Goal: Communication & Community: Answer question/provide support

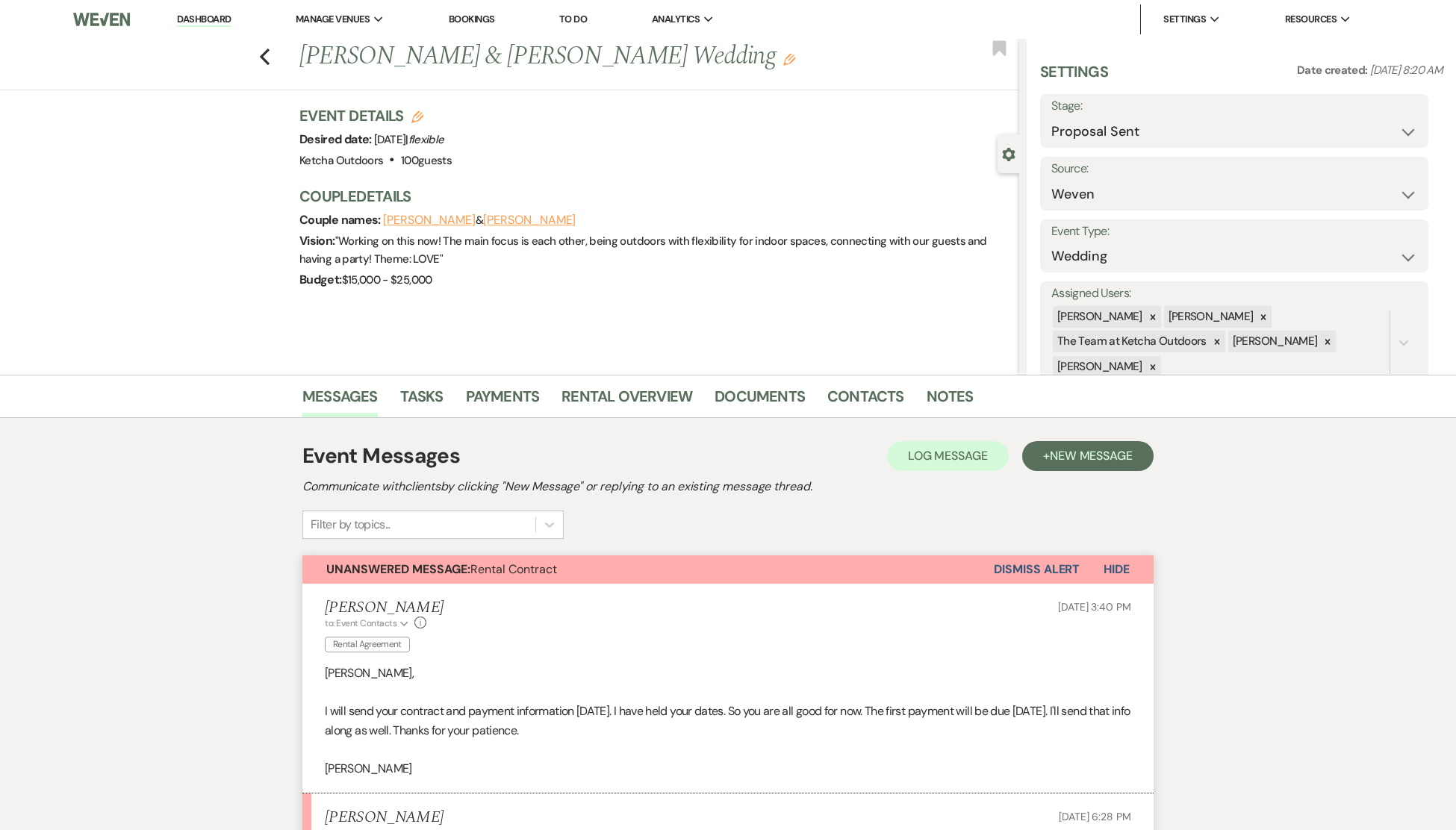
select select "6"
select select "1"
click at [198, 22] on link "Dashboard" at bounding box center [204, 19] width 53 height 14
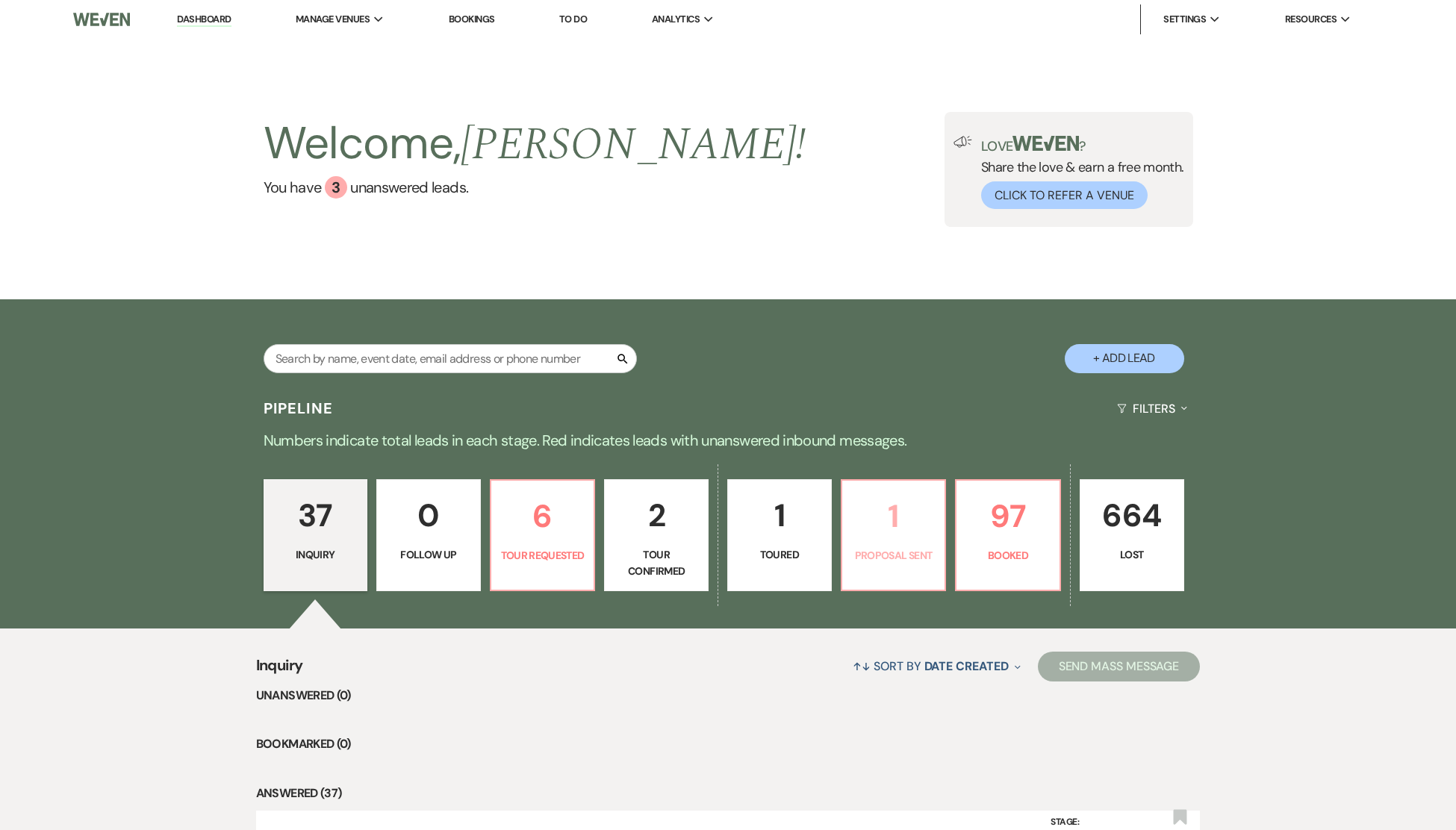
click at [903, 523] on p "1" at bounding box center [894, 516] width 85 height 50
select select "6"
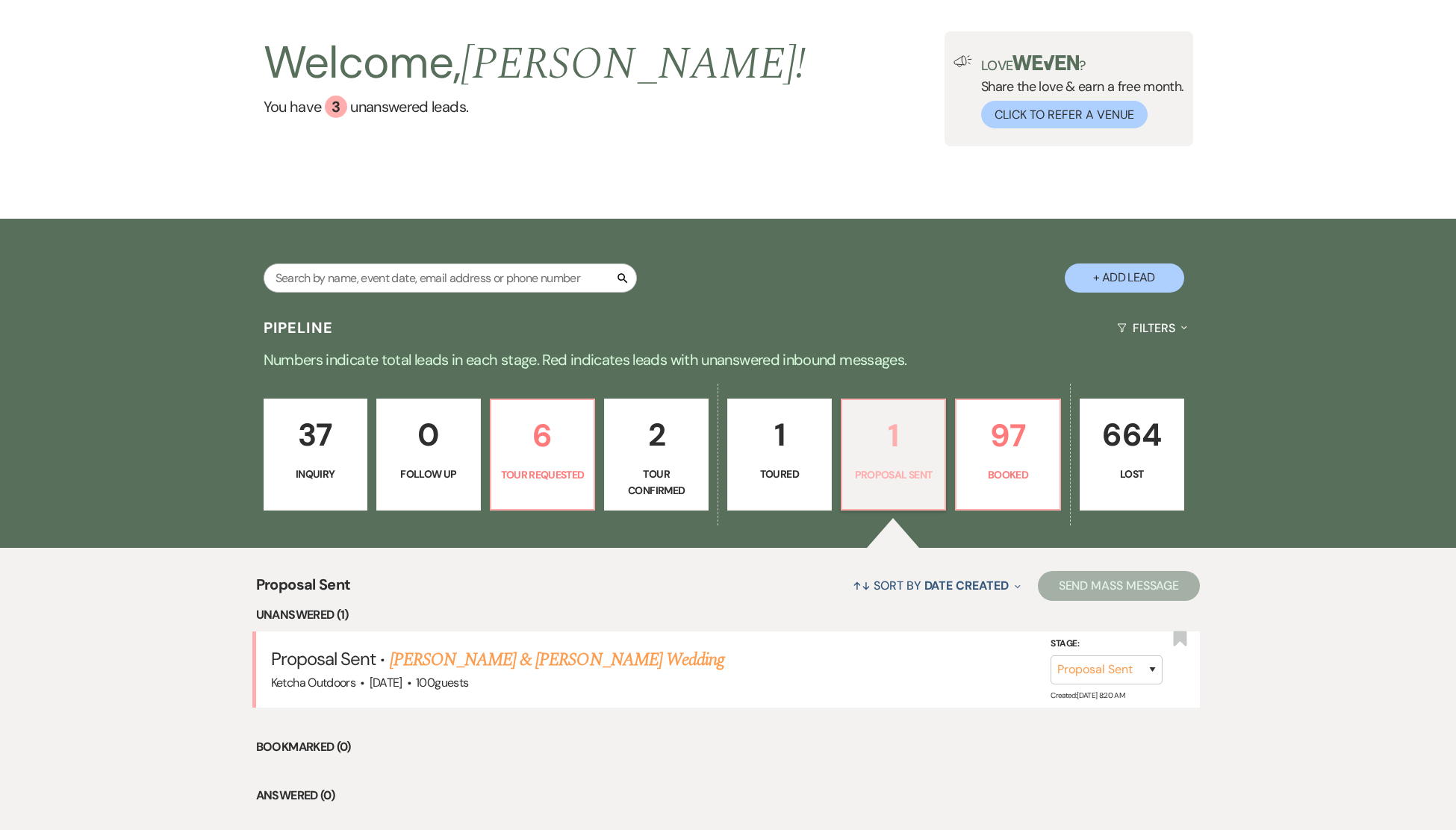
scroll to position [169, 0]
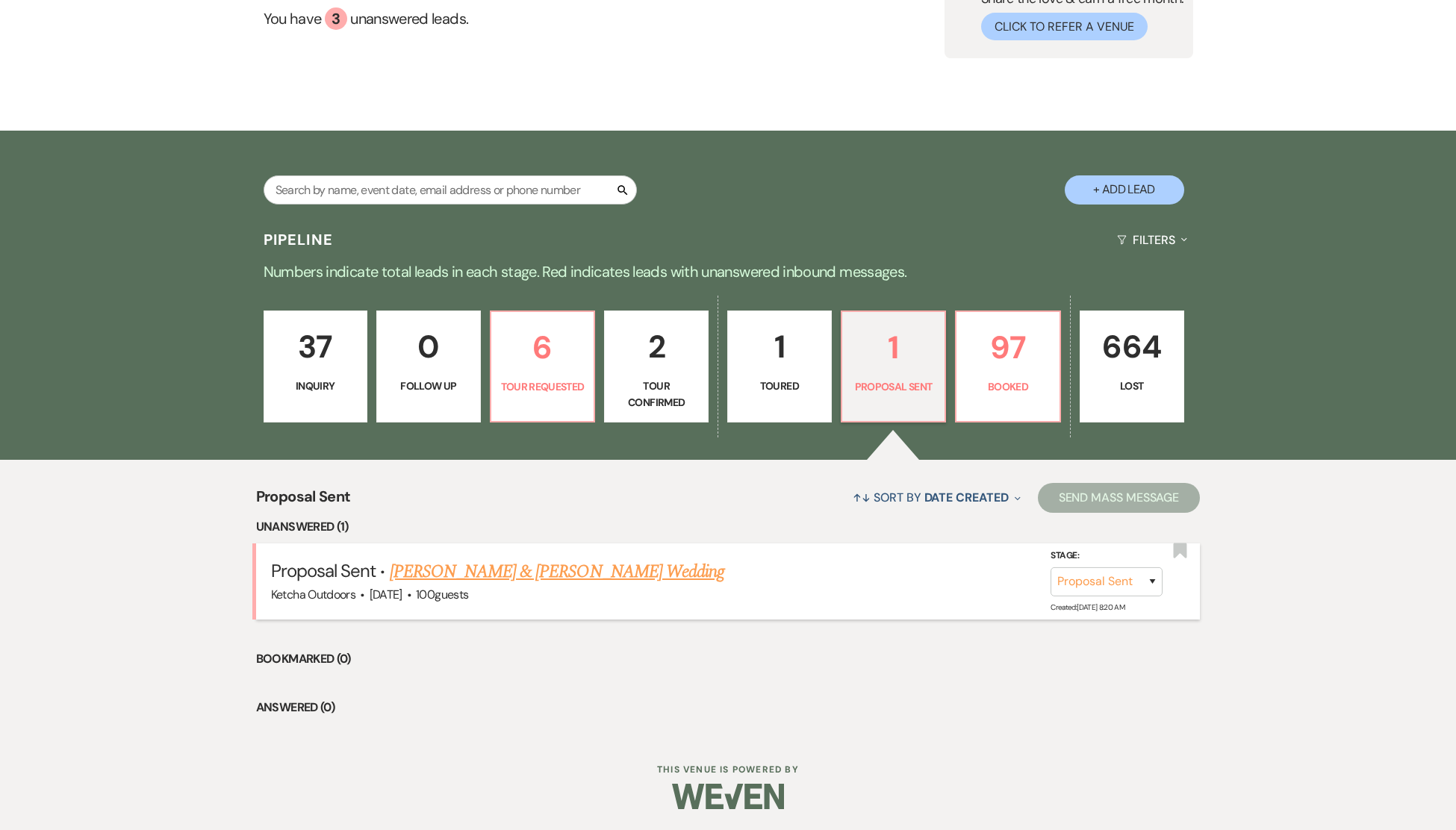
click at [471, 561] on link "[PERSON_NAME] & [PERSON_NAME] Wedding" at bounding box center [557, 572] width 335 height 27
select select "6"
select select "1"
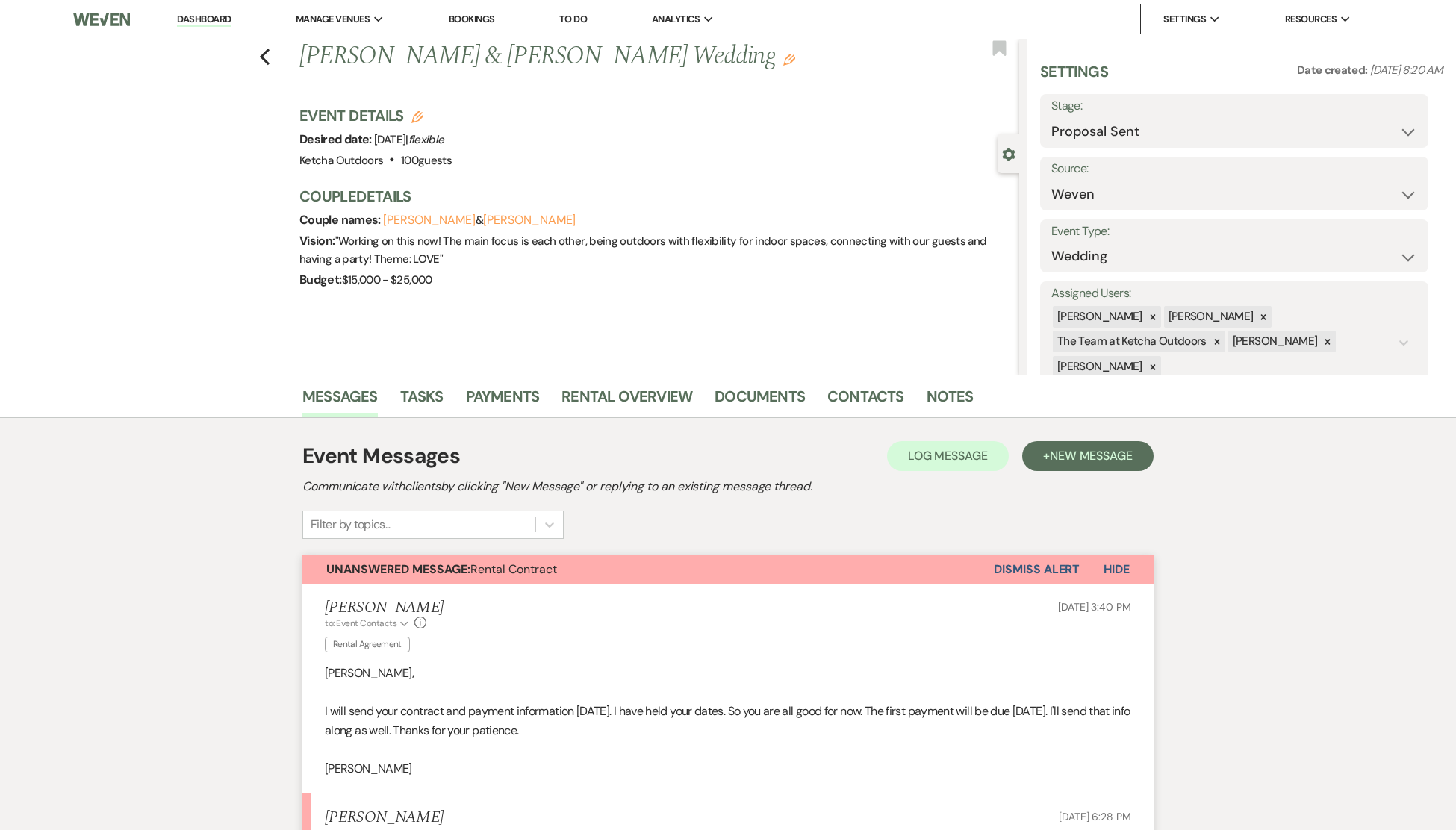
click at [1041, 571] on button "Dismiss Alert" at bounding box center [1036, 569] width 86 height 29
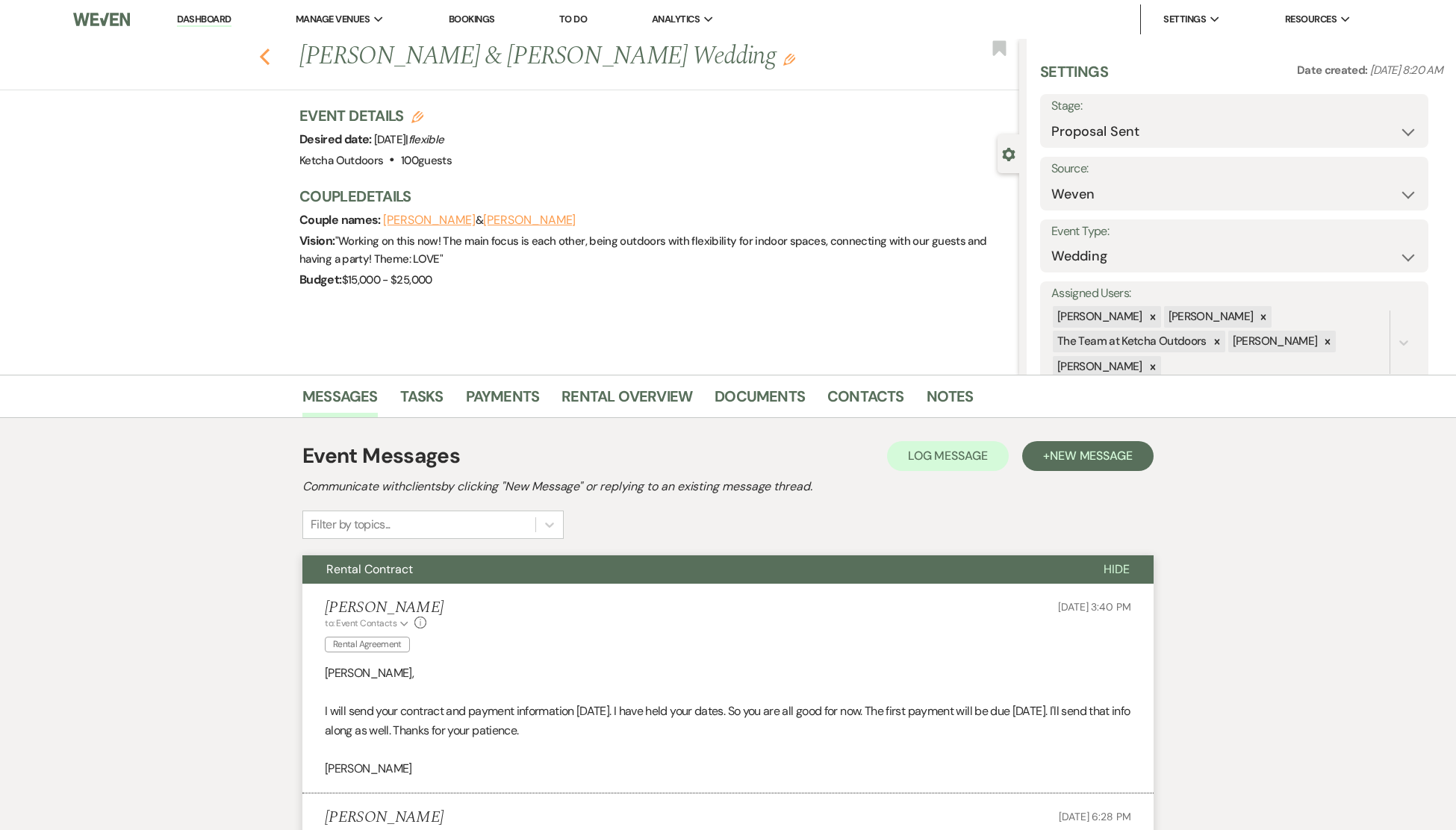
click at [269, 53] on use "button" at bounding box center [265, 57] width 10 height 17
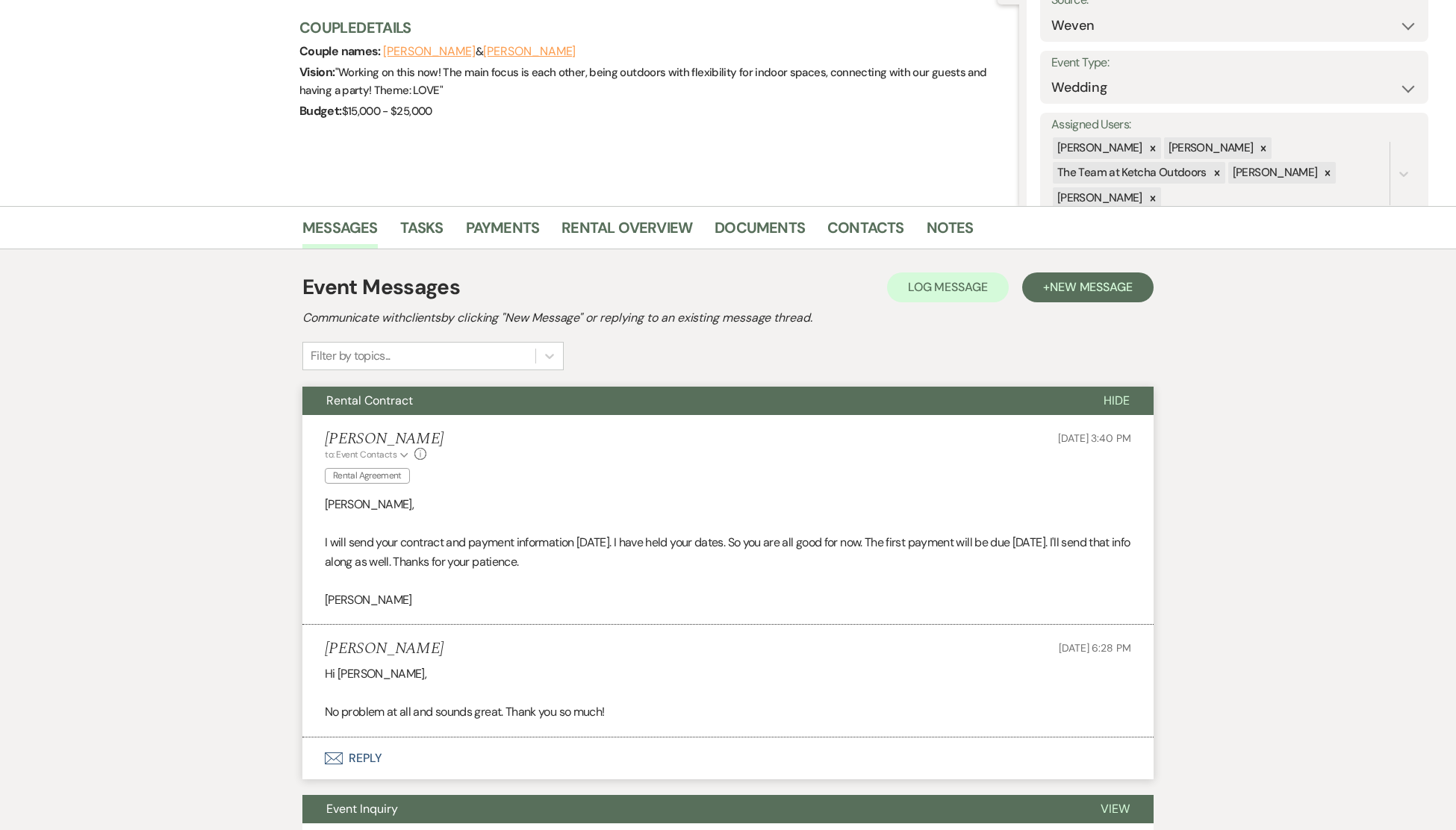
select select "6"
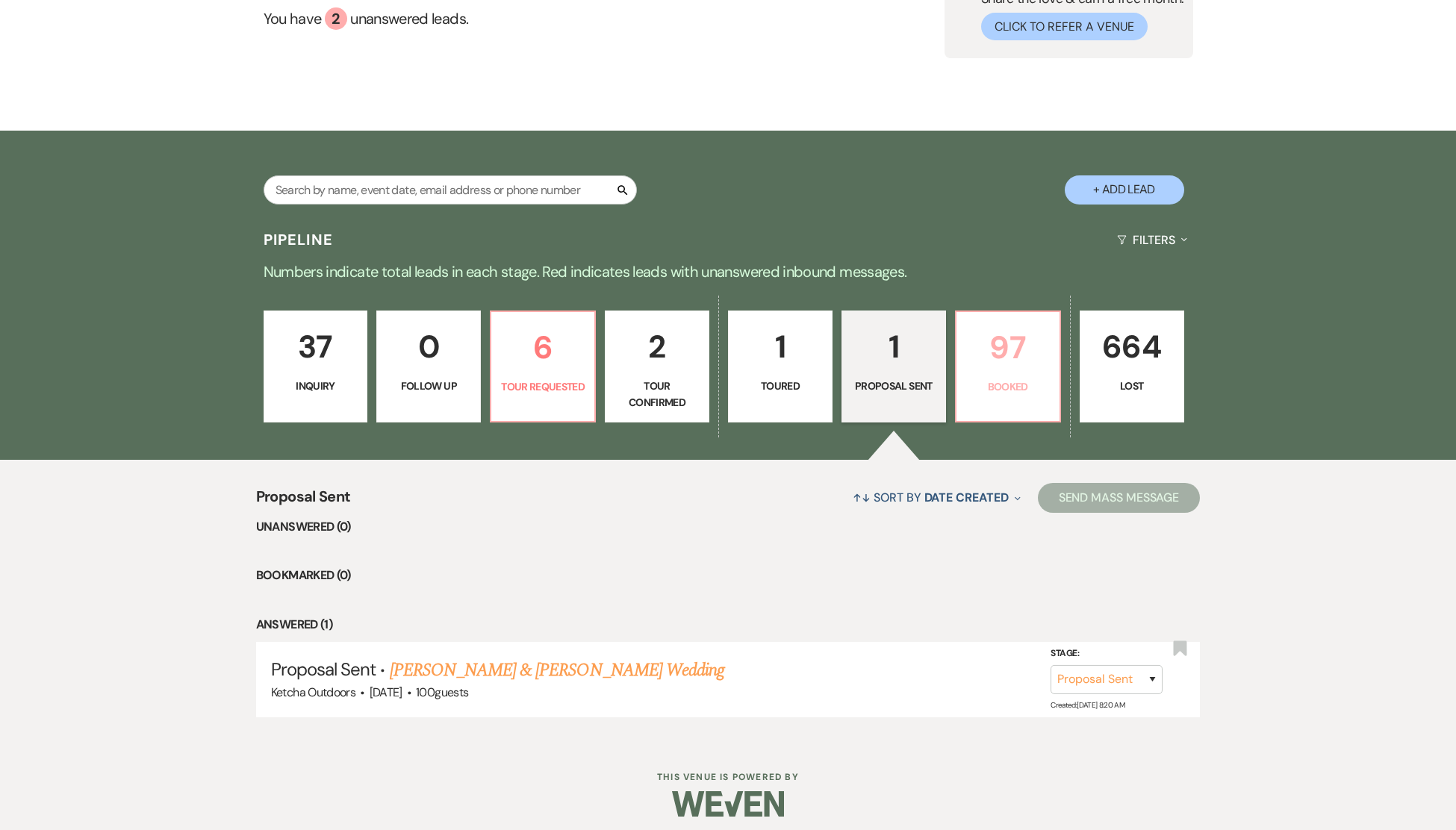
click at [1006, 350] on p "97" at bounding box center [1008, 348] width 85 height 50
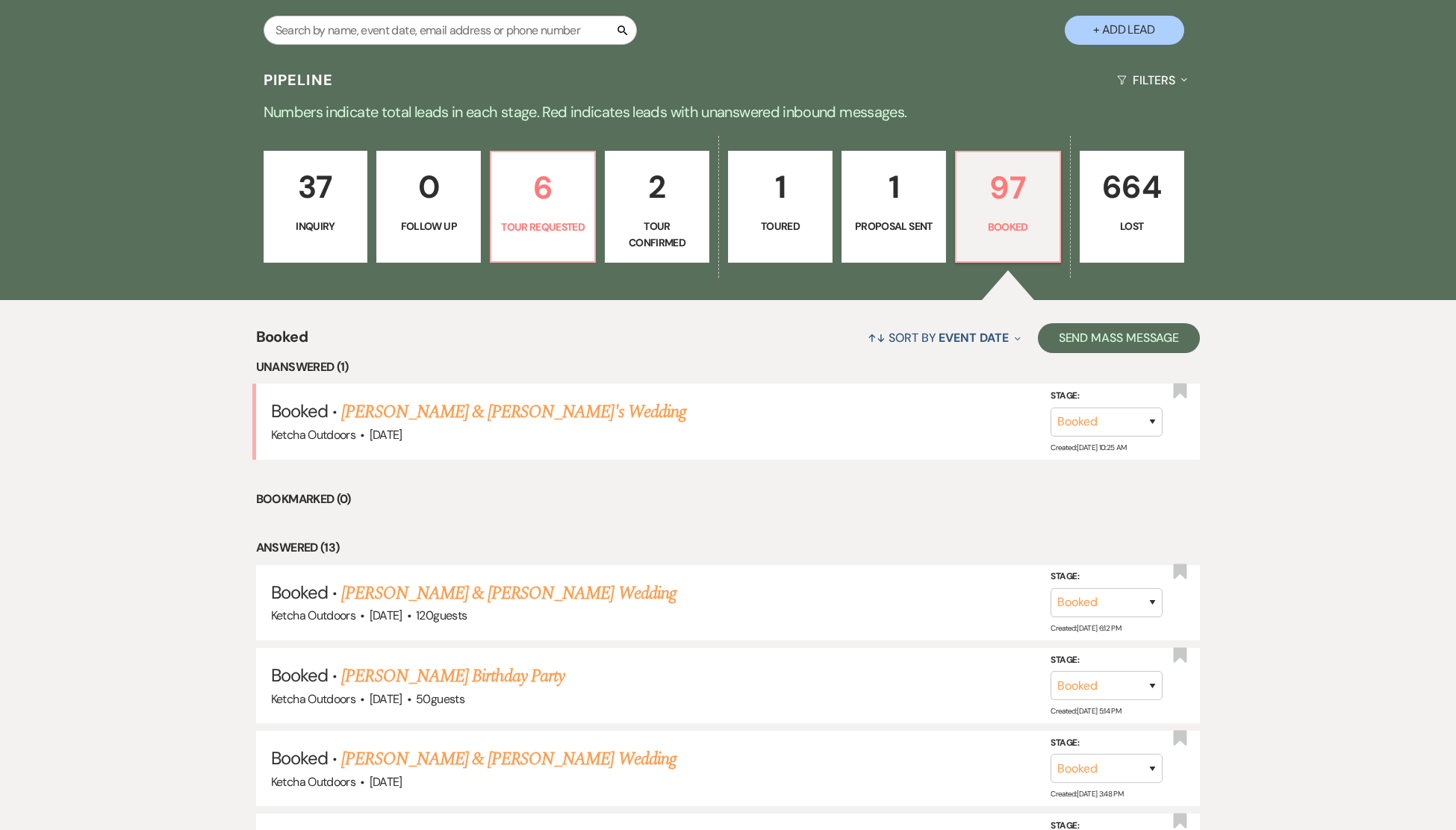
scroll to position [344, 0]
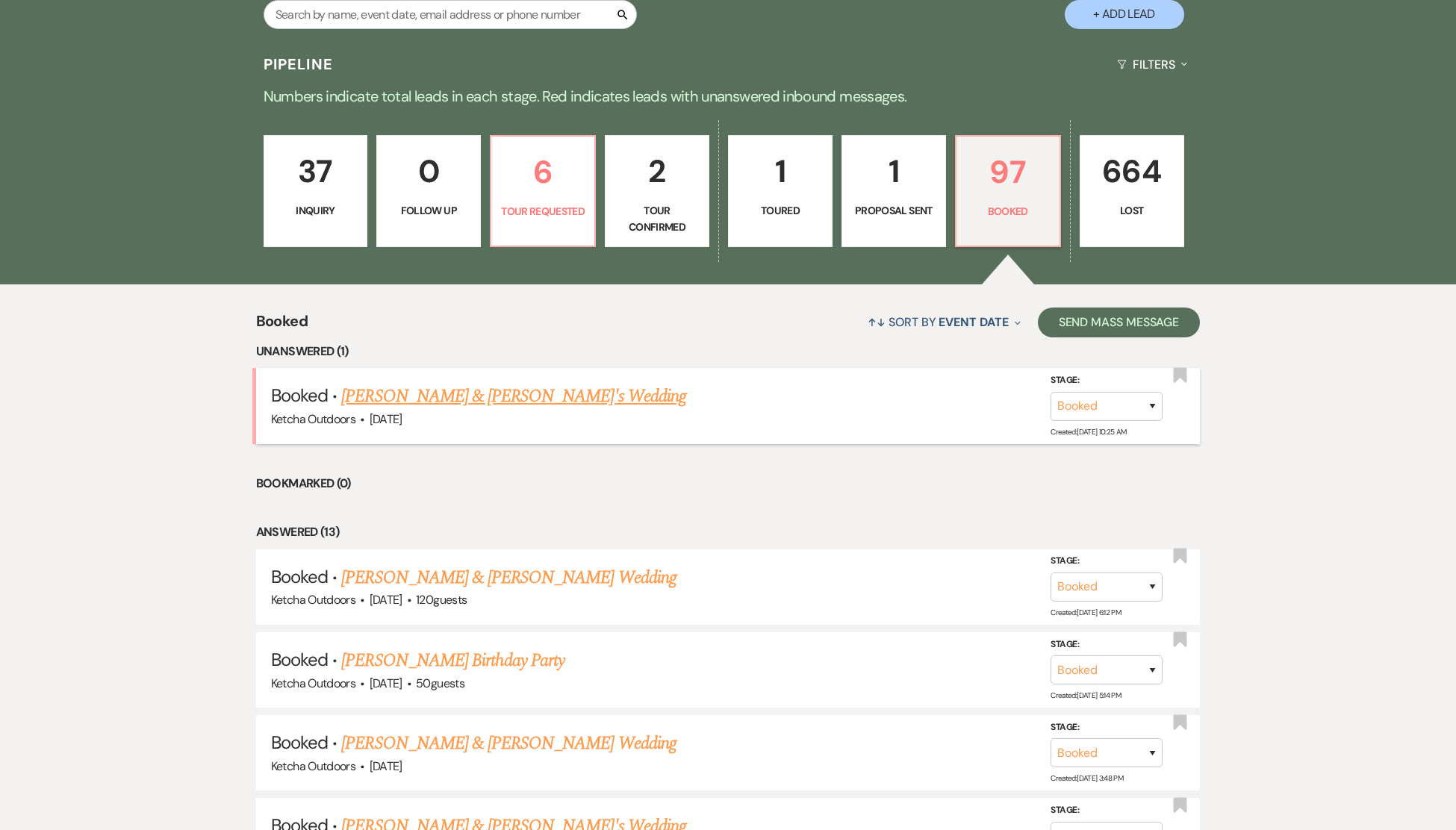
click at [453, 397] on link "[PERSON_NAME] & [PERSON_NAME]'s Wedding" at bounding box center [514, 396] width 345 height 27
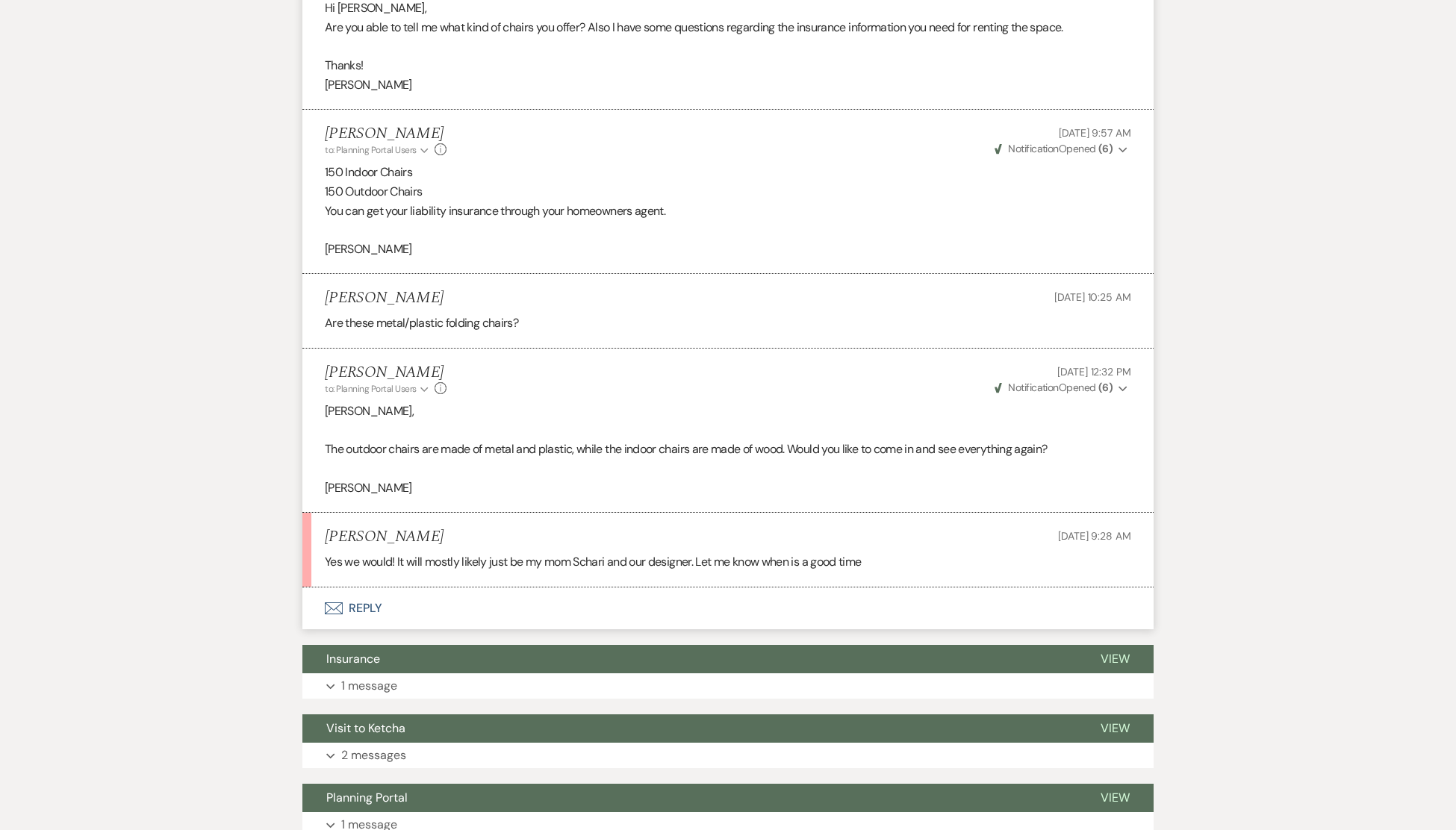
scroll to position [1011, 0]
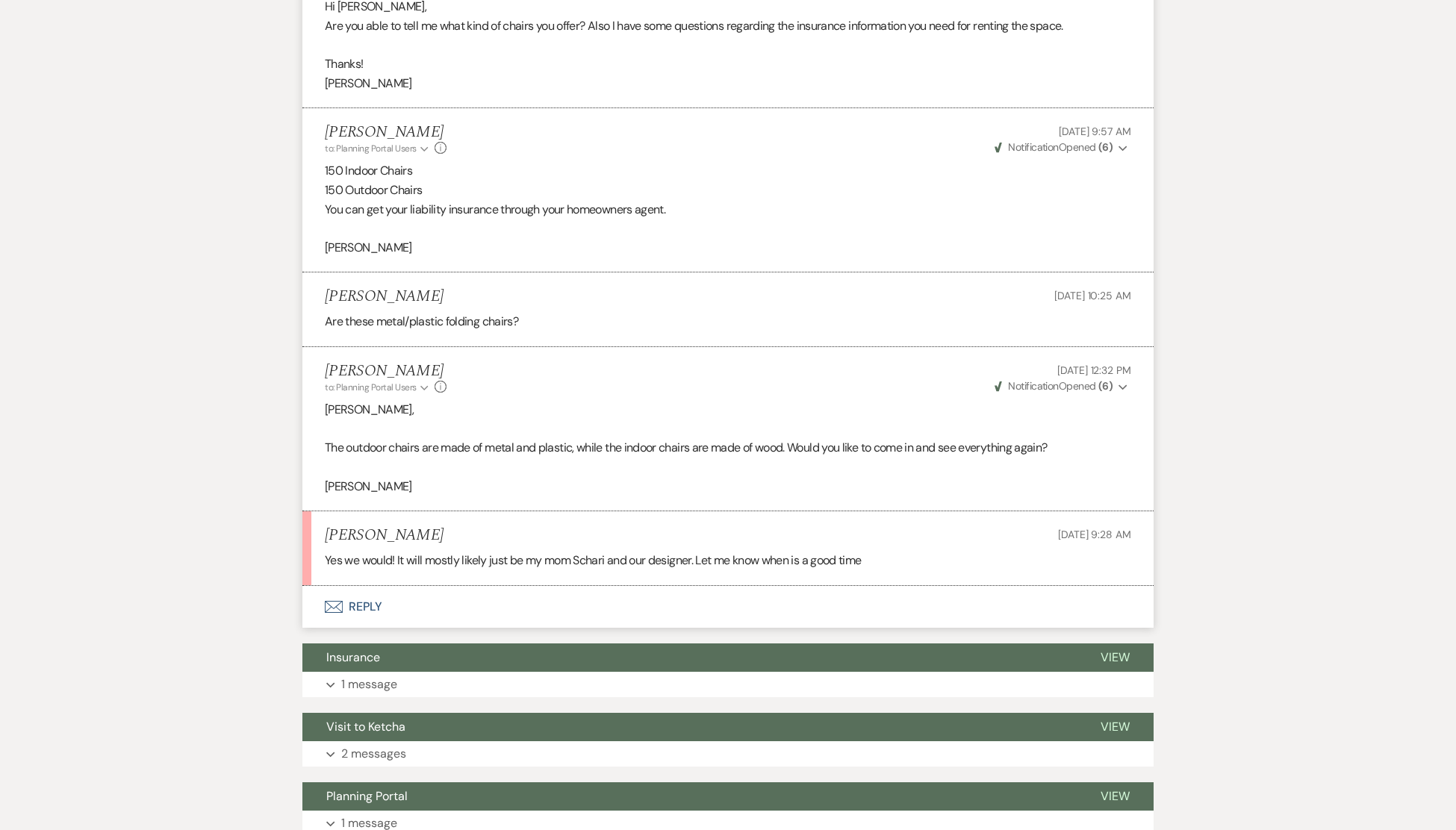
click at [367, 604] on button "Envelope Reply" at bounding box center [728, 607] width 851 height 42
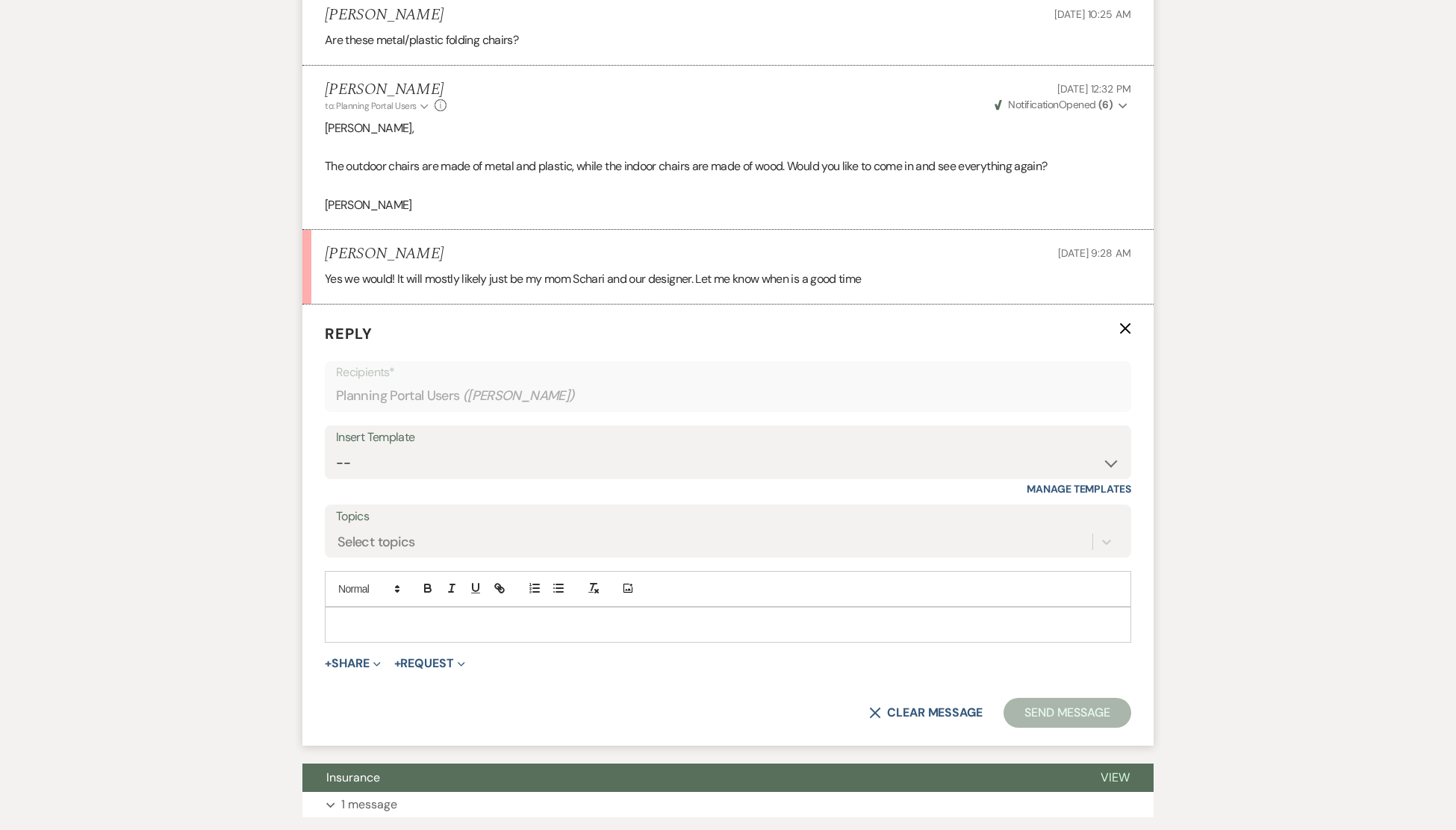
scroll to position [1403, 0]
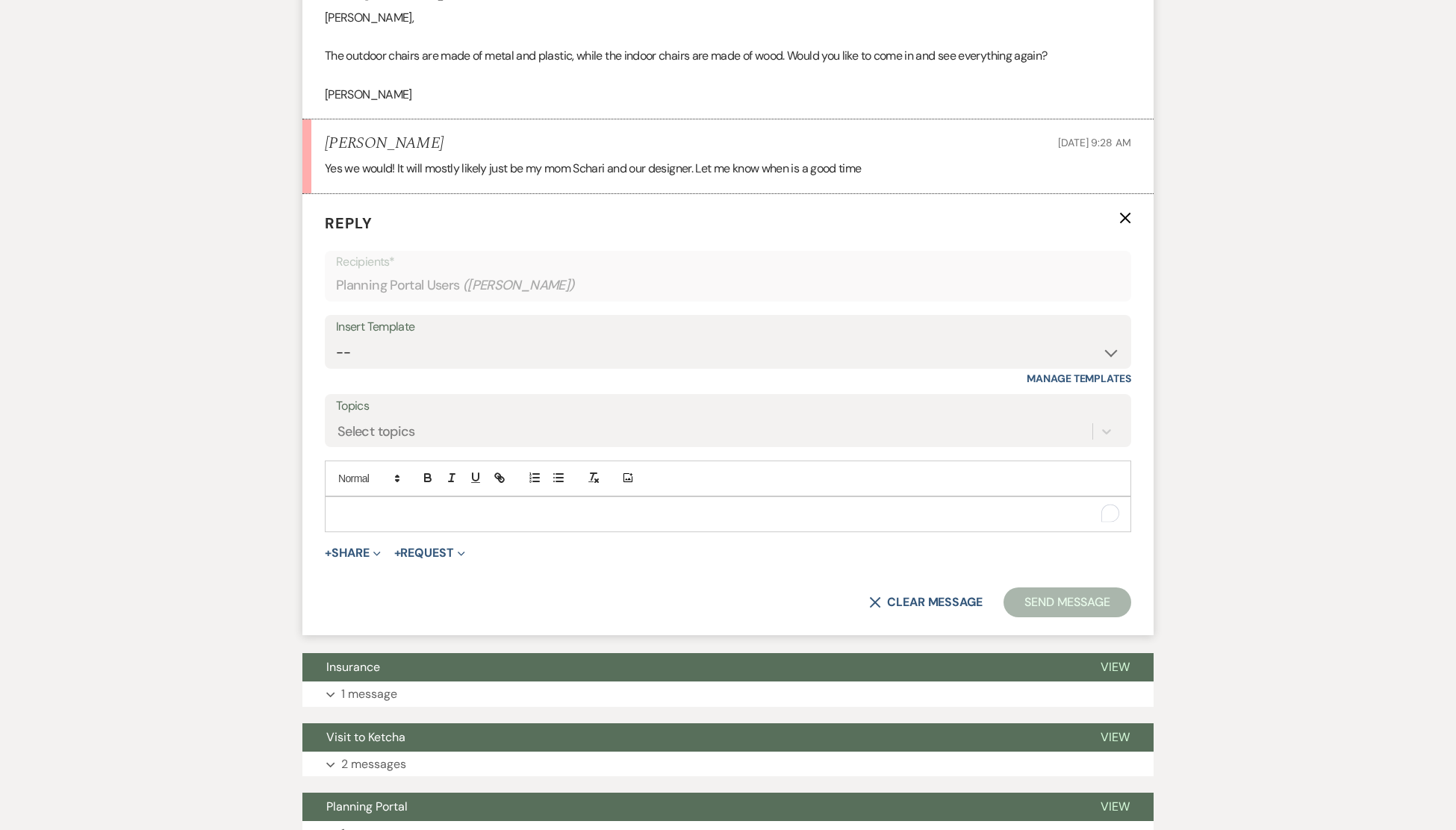
click at [379, 509] on p "To enrich screen reader interactions, please activate Accessibility in Grammarl…" at bounding box center [728, 515] width 783 height 17
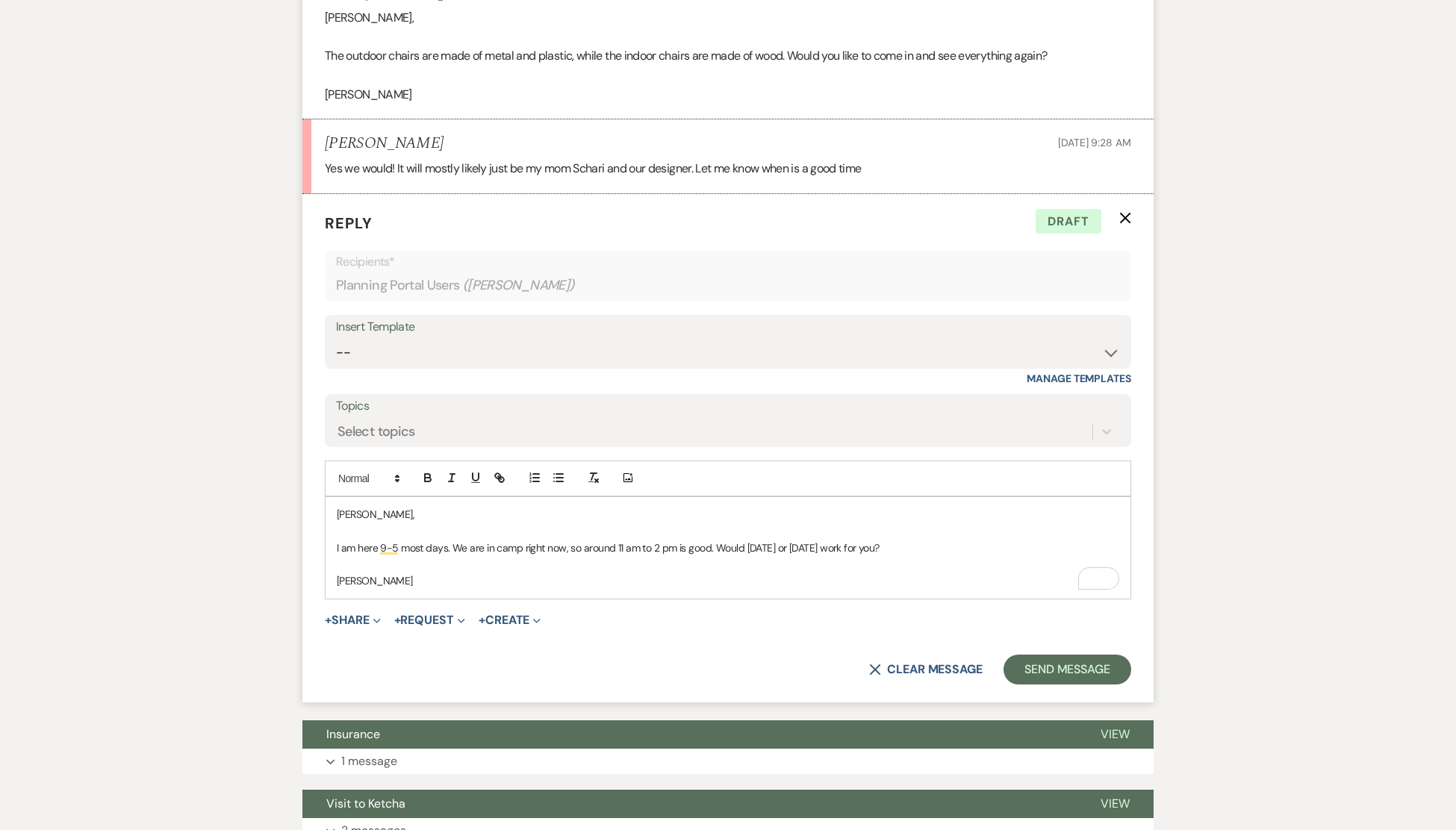
click at [327, 651] on form "Reply X Draft Recipients* Planning Portal Users ( [PERSON_NAME] ) Insert Templa…" at bounding box center [728, 448] width 851 height 508
click at [1065, 670] on button "Send Message" at bounding box center [1067, 670] width 127 height 30
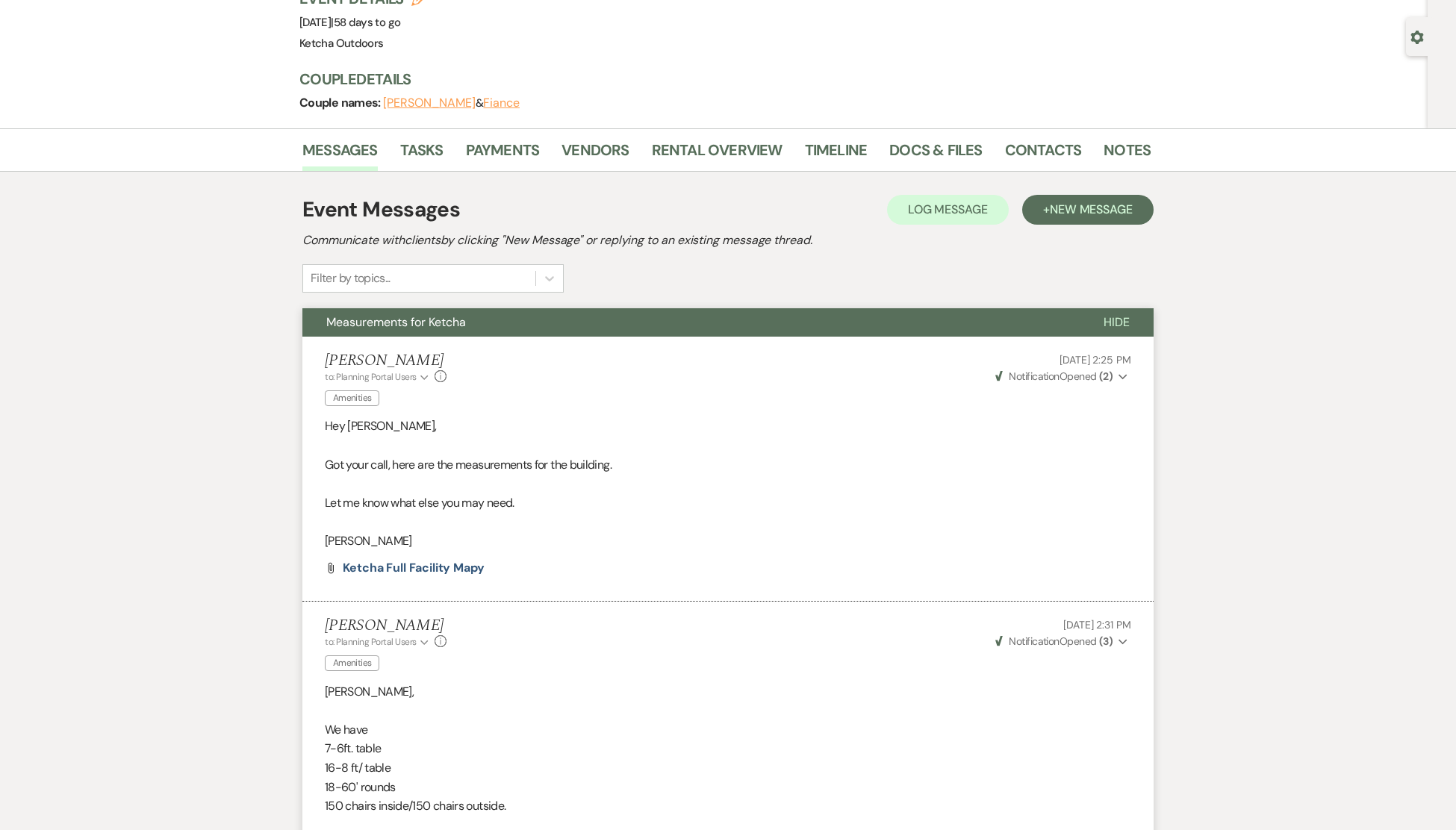
scroll to position [0, 0]
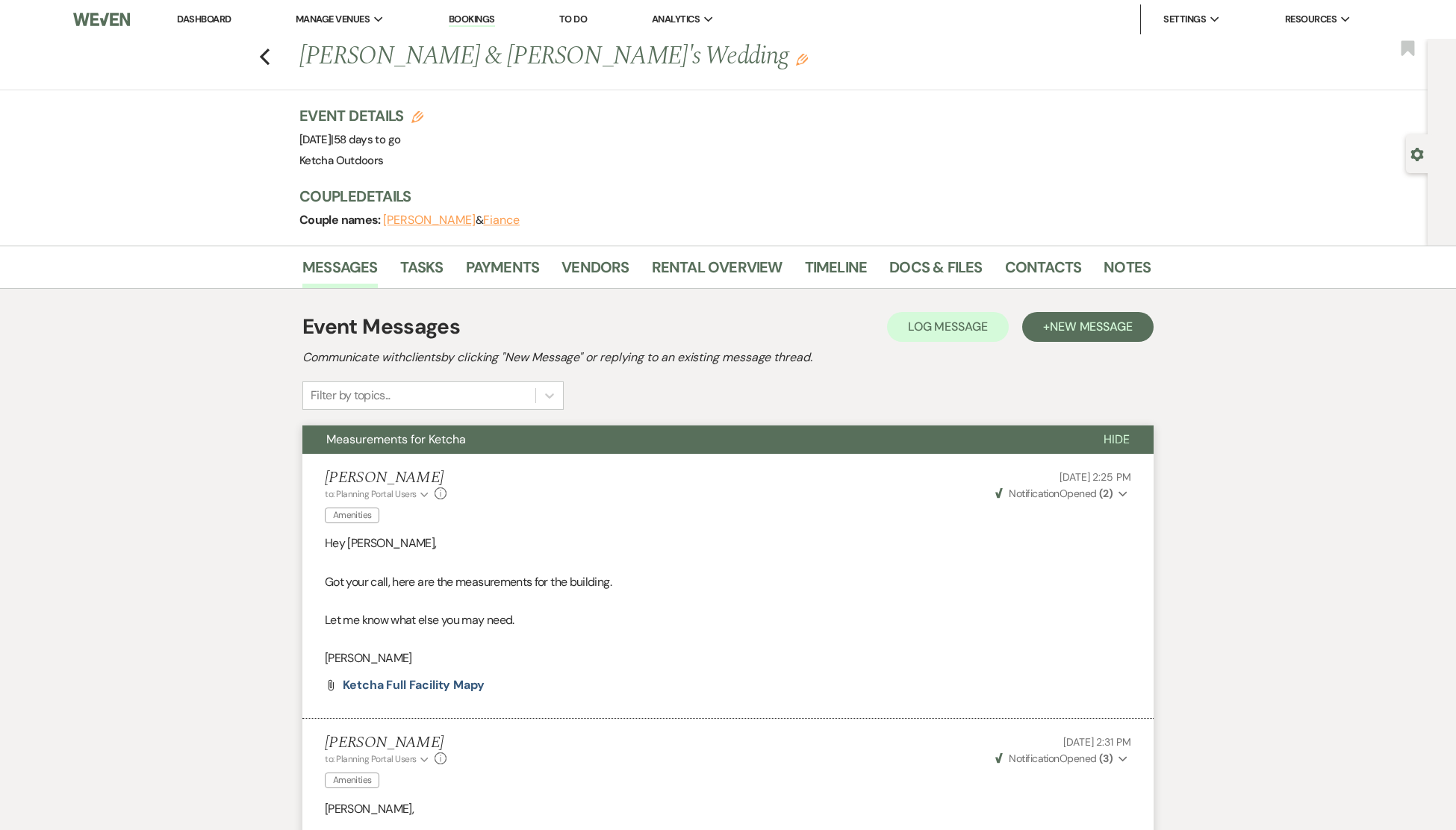
click at [202, 16] on link "Dashboard" at bounding box center [204, 19] width 53 height 13
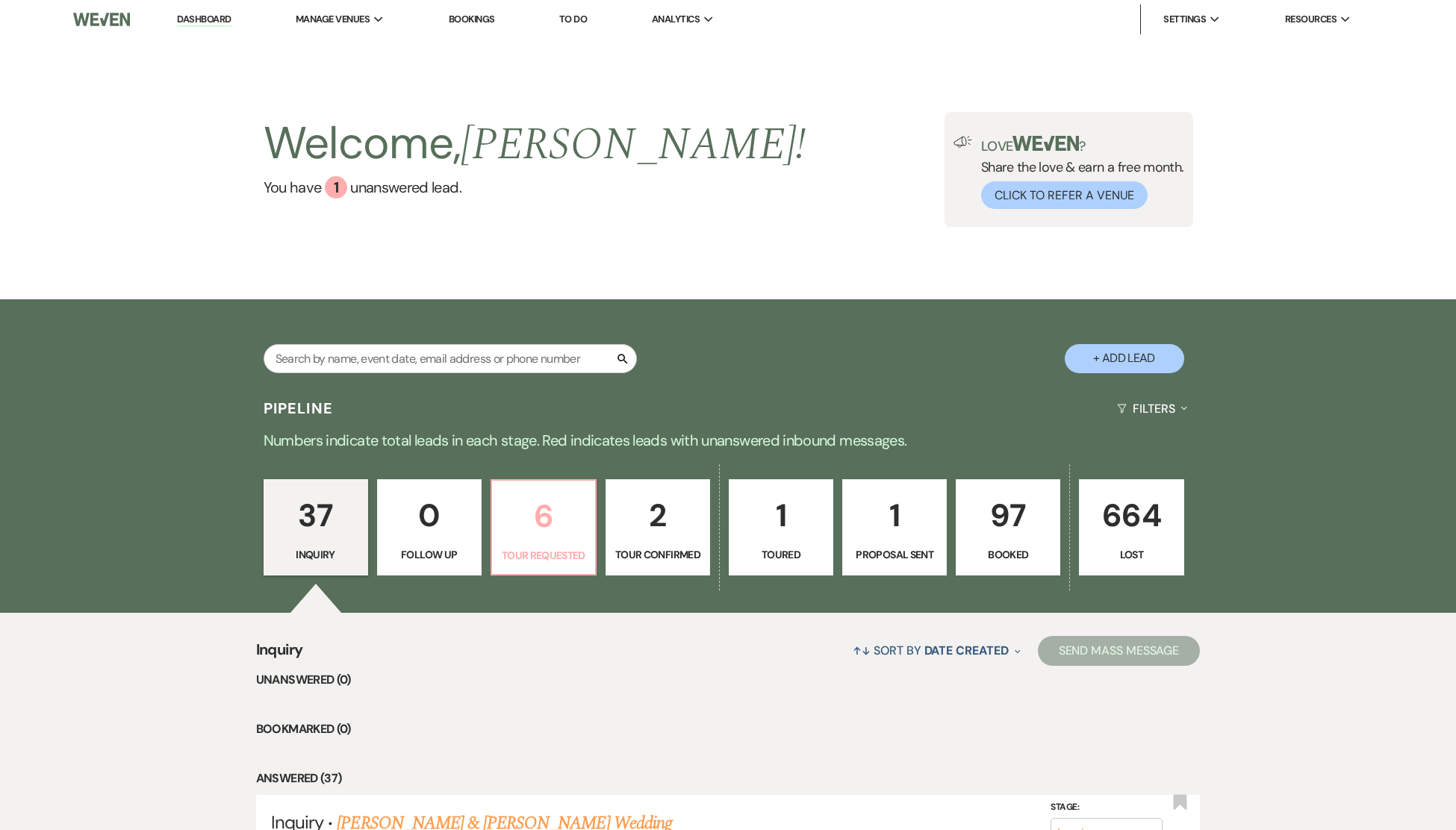
click at [534, 525] on p "6" at bounding box center [543, 516] width 85 height 50
select select "2"
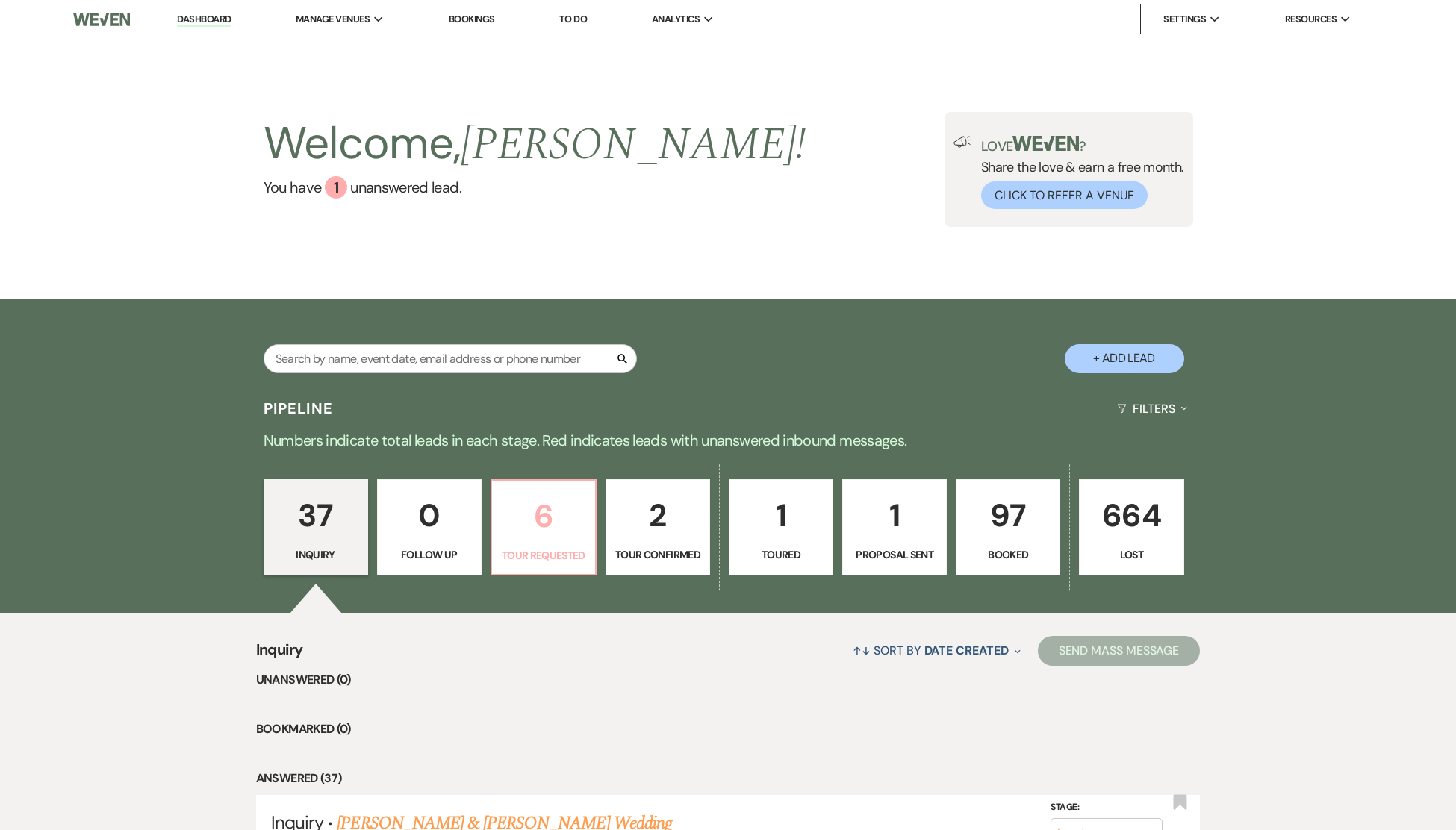
select select "2"
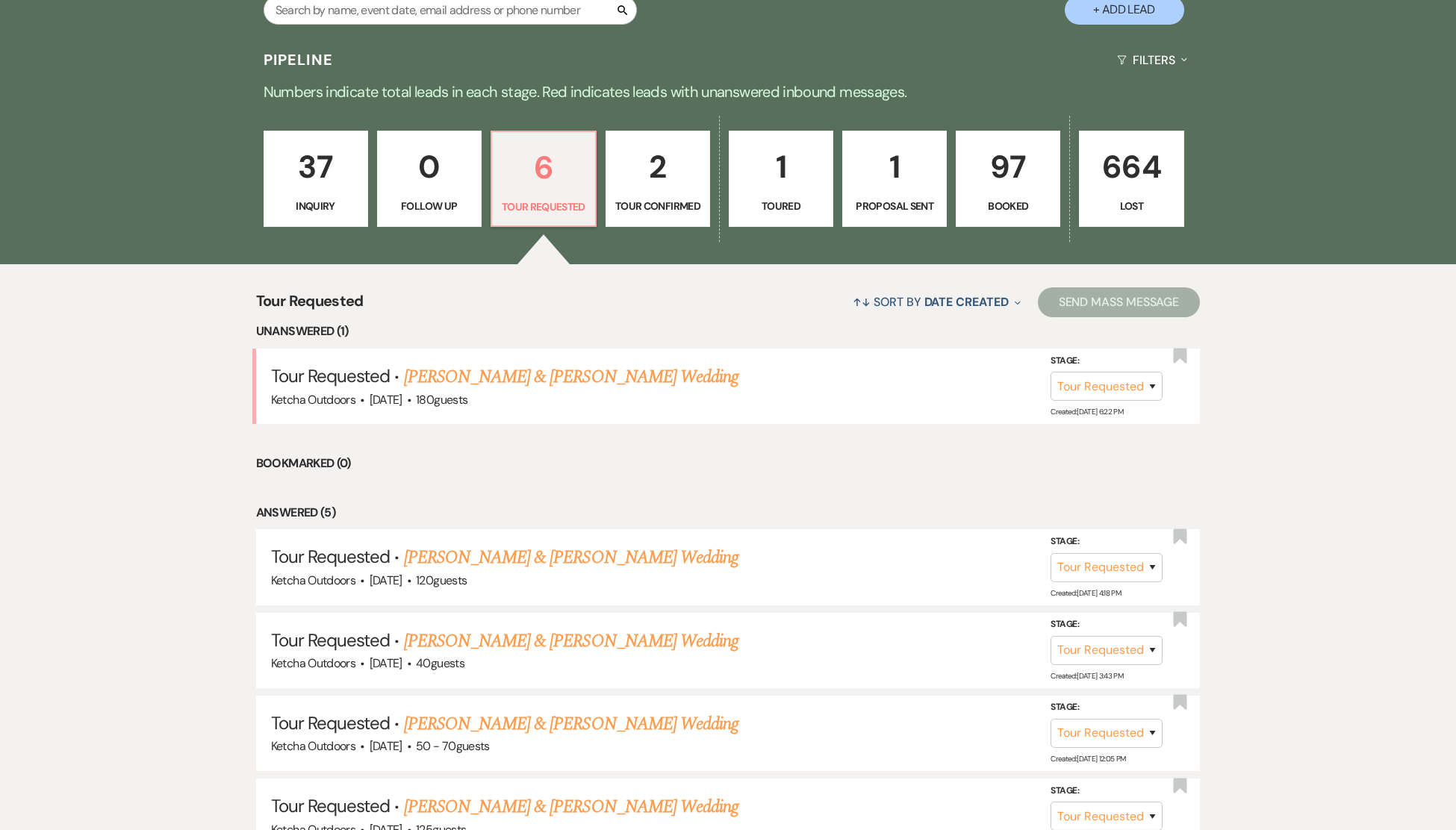
scroll to position [345, 0]
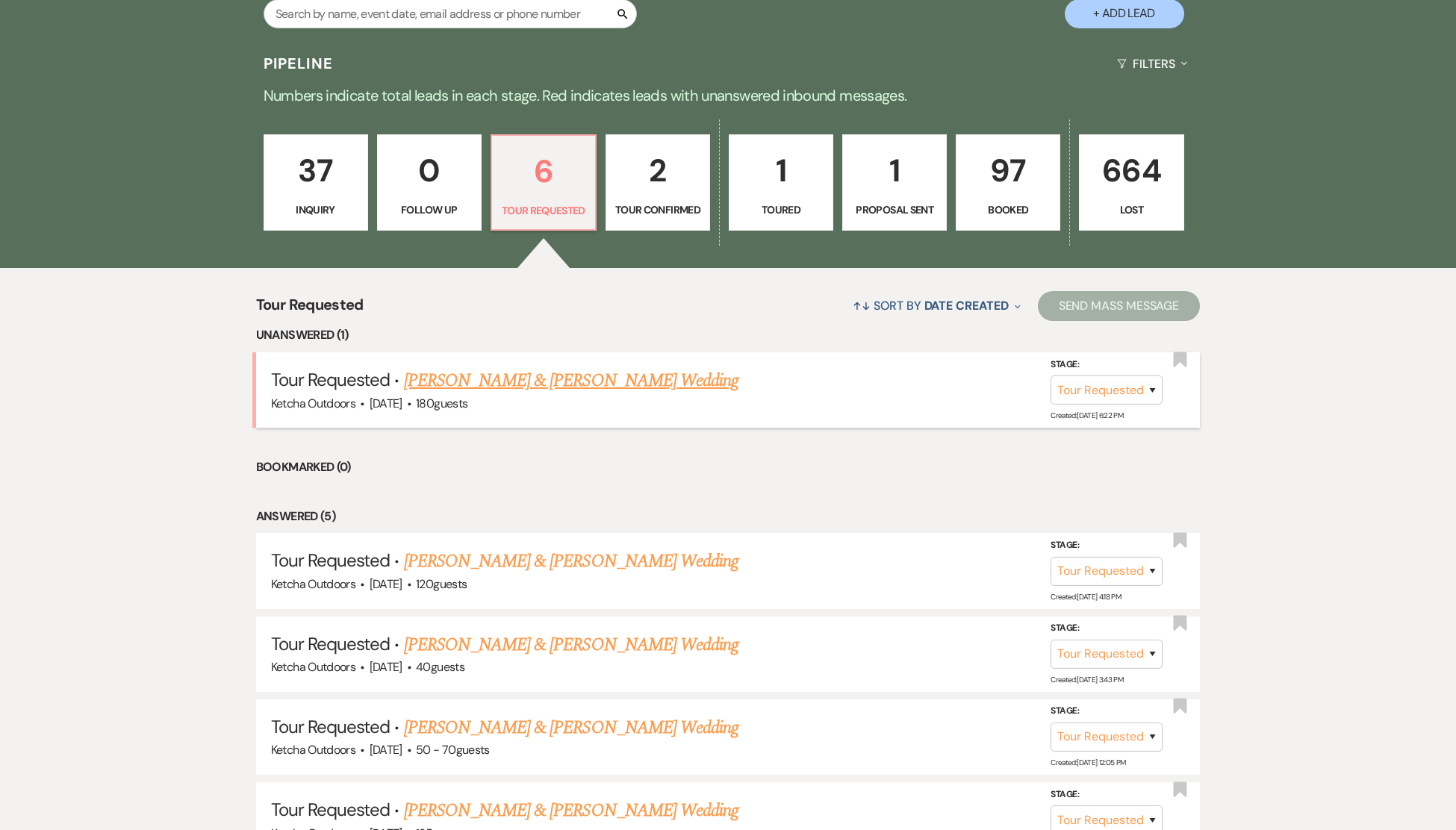
click at [564, 395] on link "[PERSON_NAME] & [PERSON_NAME] Wedding" at bounding box center [571, 380] width 335 height 27
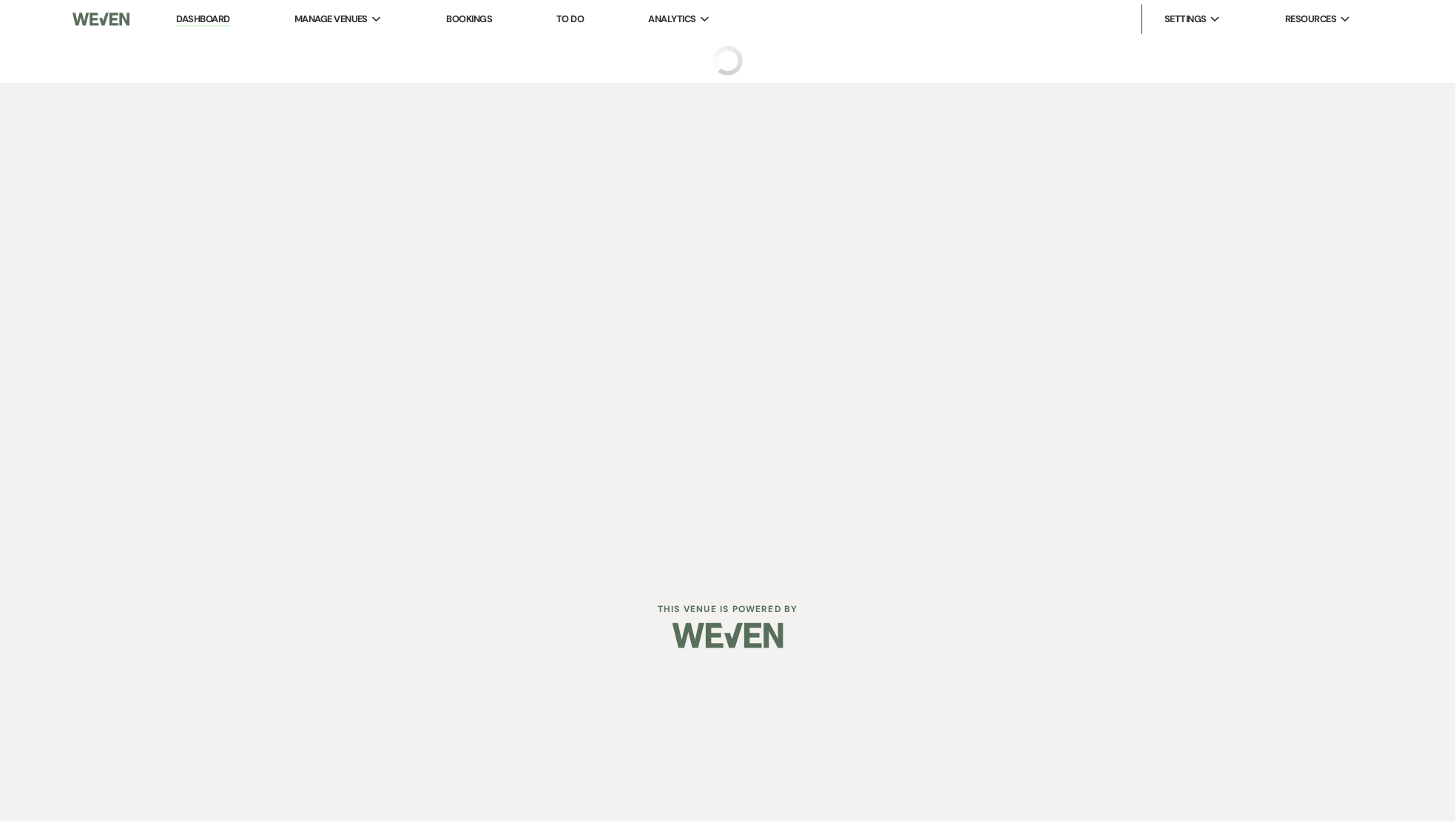
select select "2"
select select "1"
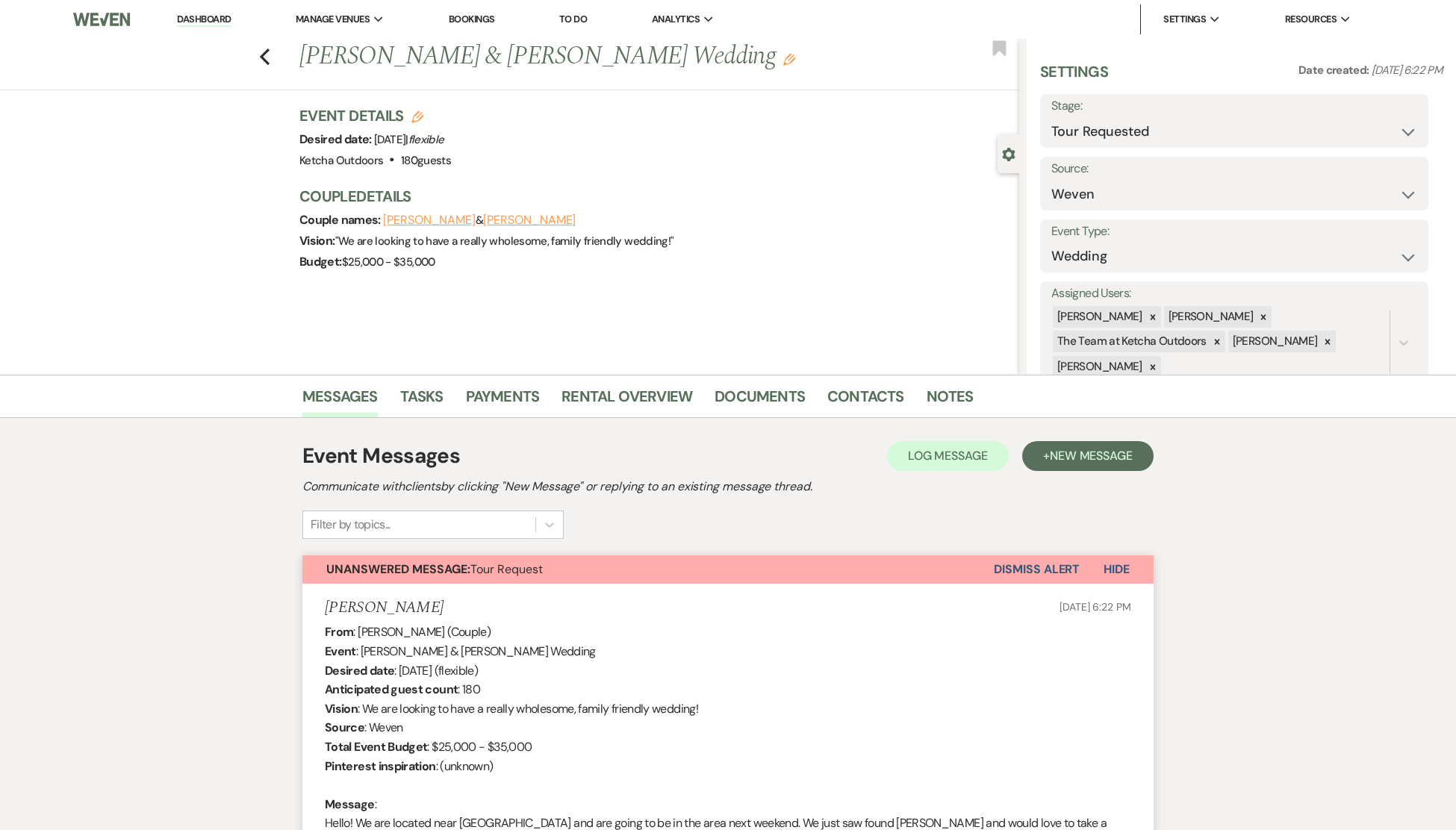
click at [1034, 566] on button "Dismiss Alert" at bounding box center [1036, 569] width 86 height 29
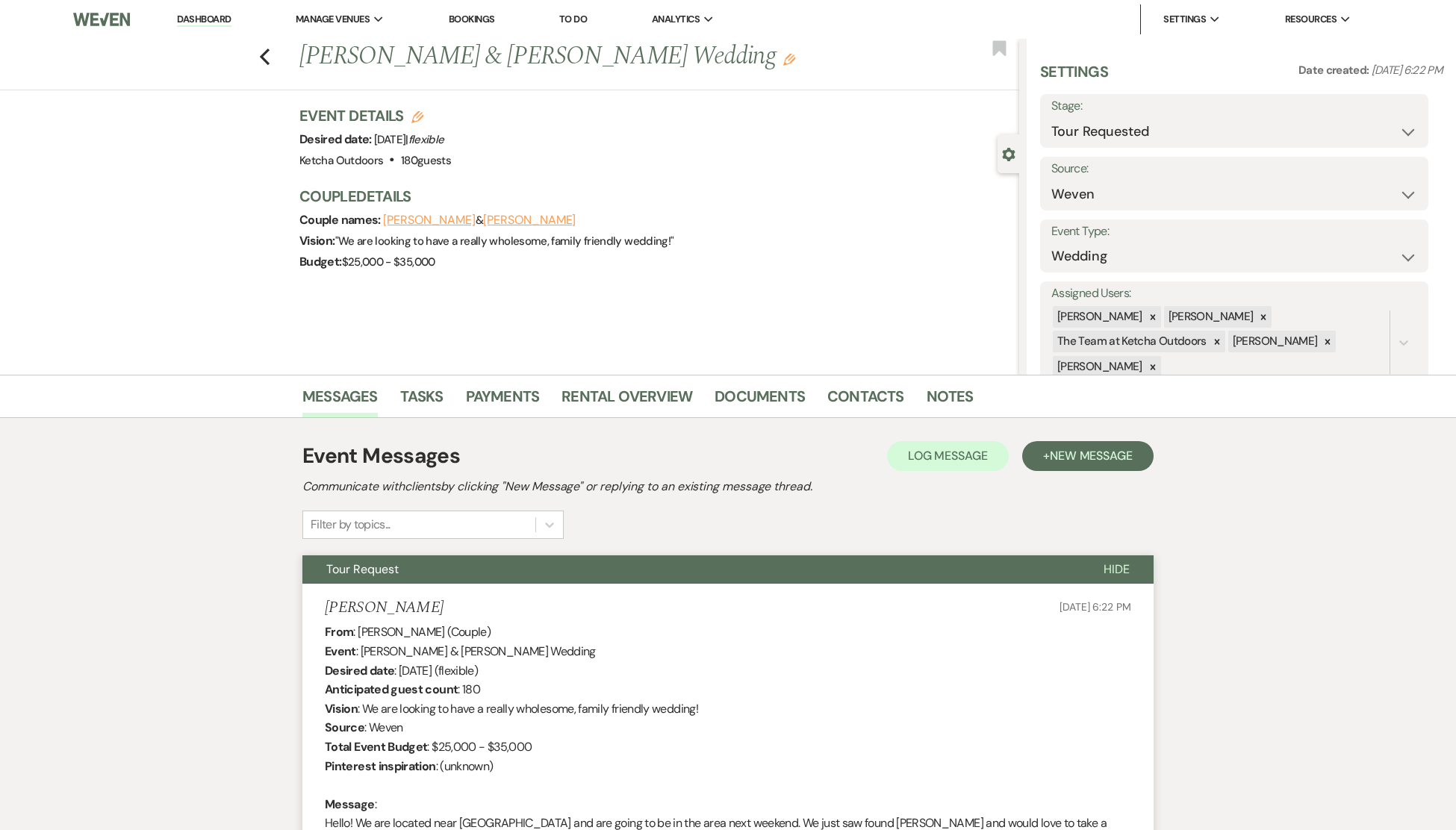
click at [1036, 517] on div "Event Messages Log Log Message + New Message Communicate with clients by clicki…" at bounding box center [728, 490] width 851 height 99
click at [222, 18] on link "Dashboard" at bounding box center [204, 19] width 53 height 14
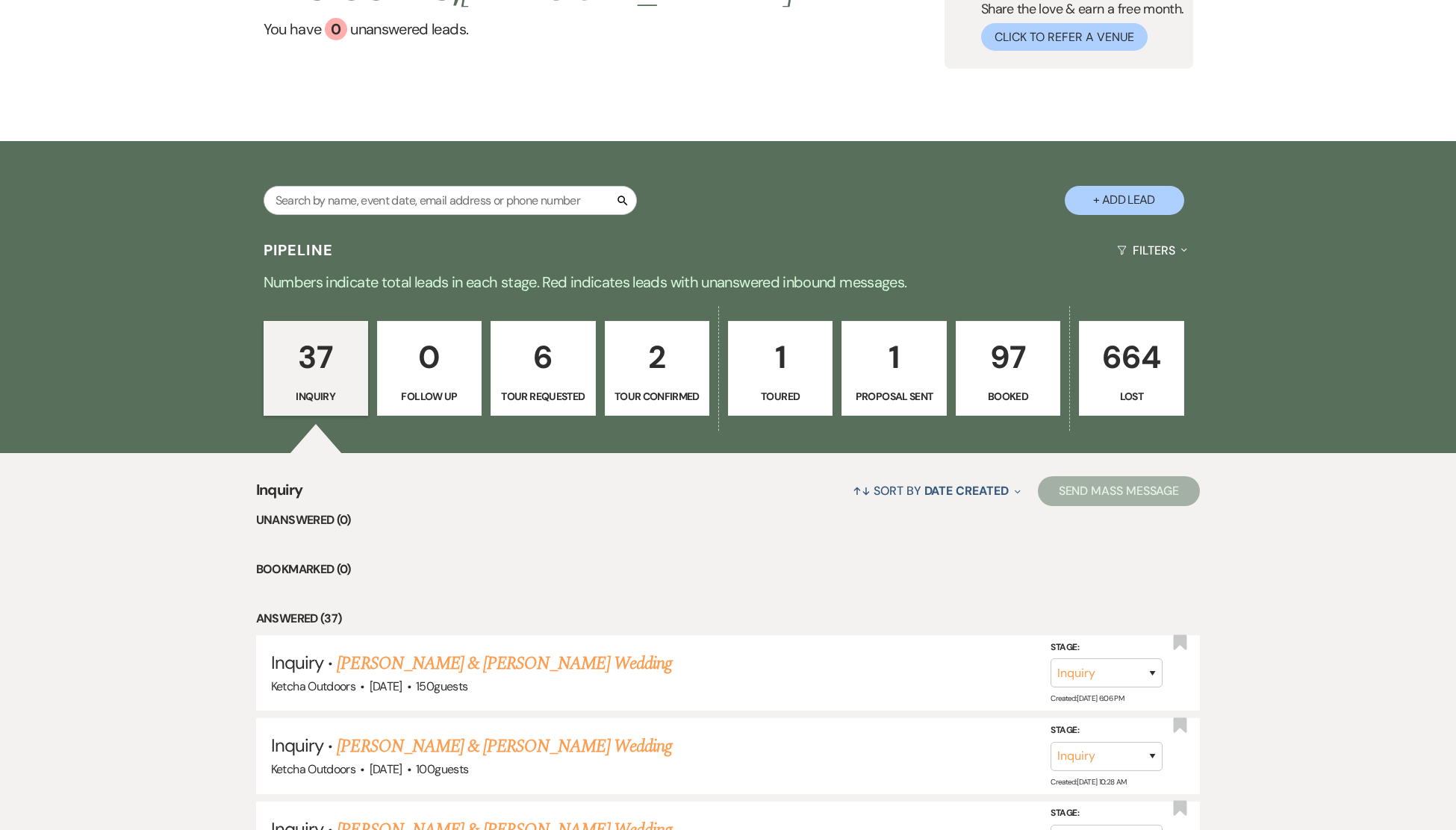
scroll to position [162, 0]
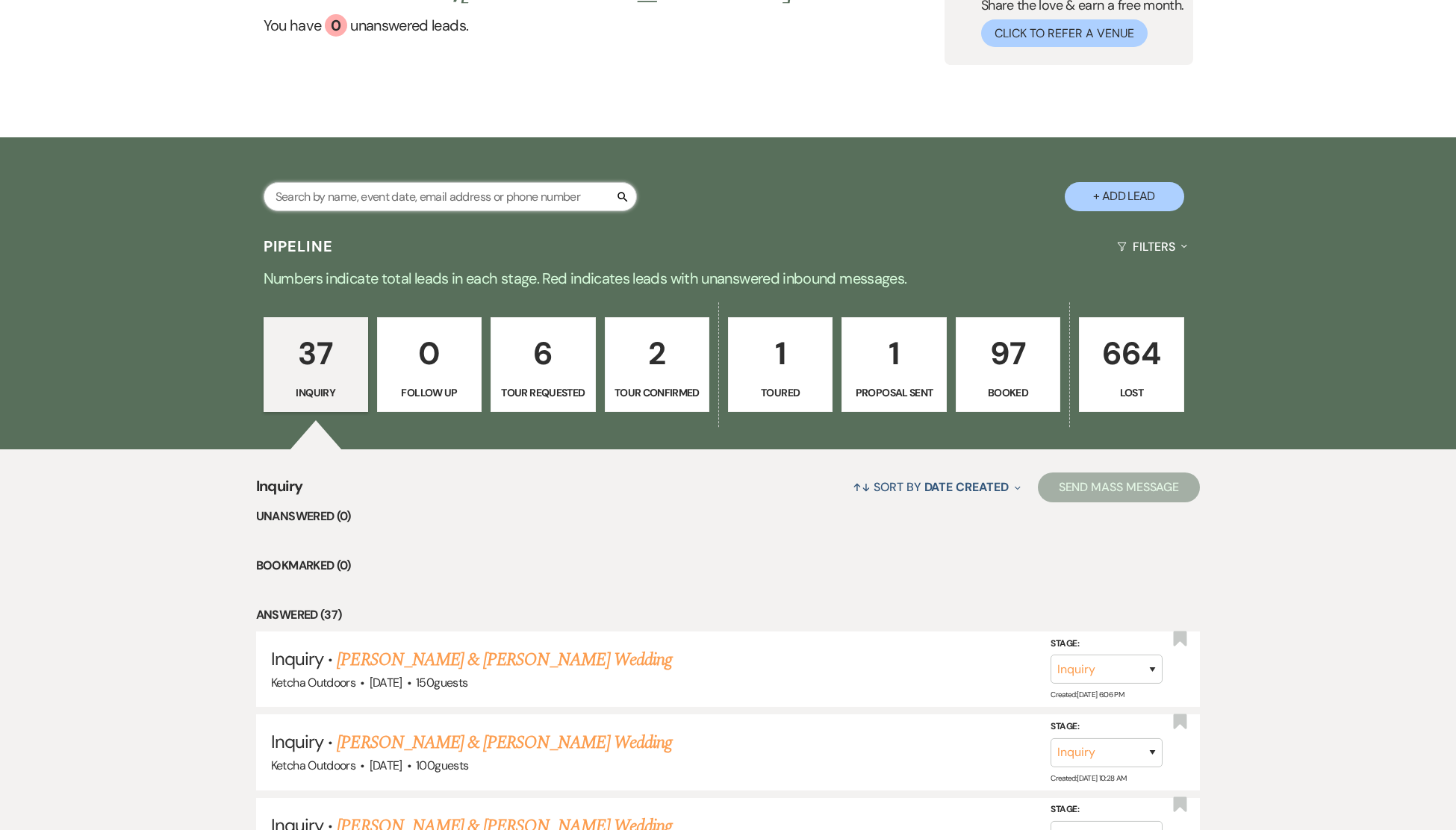
click at [411, 200] on input "text" at bounding box center [450, 197] width 373 height 30
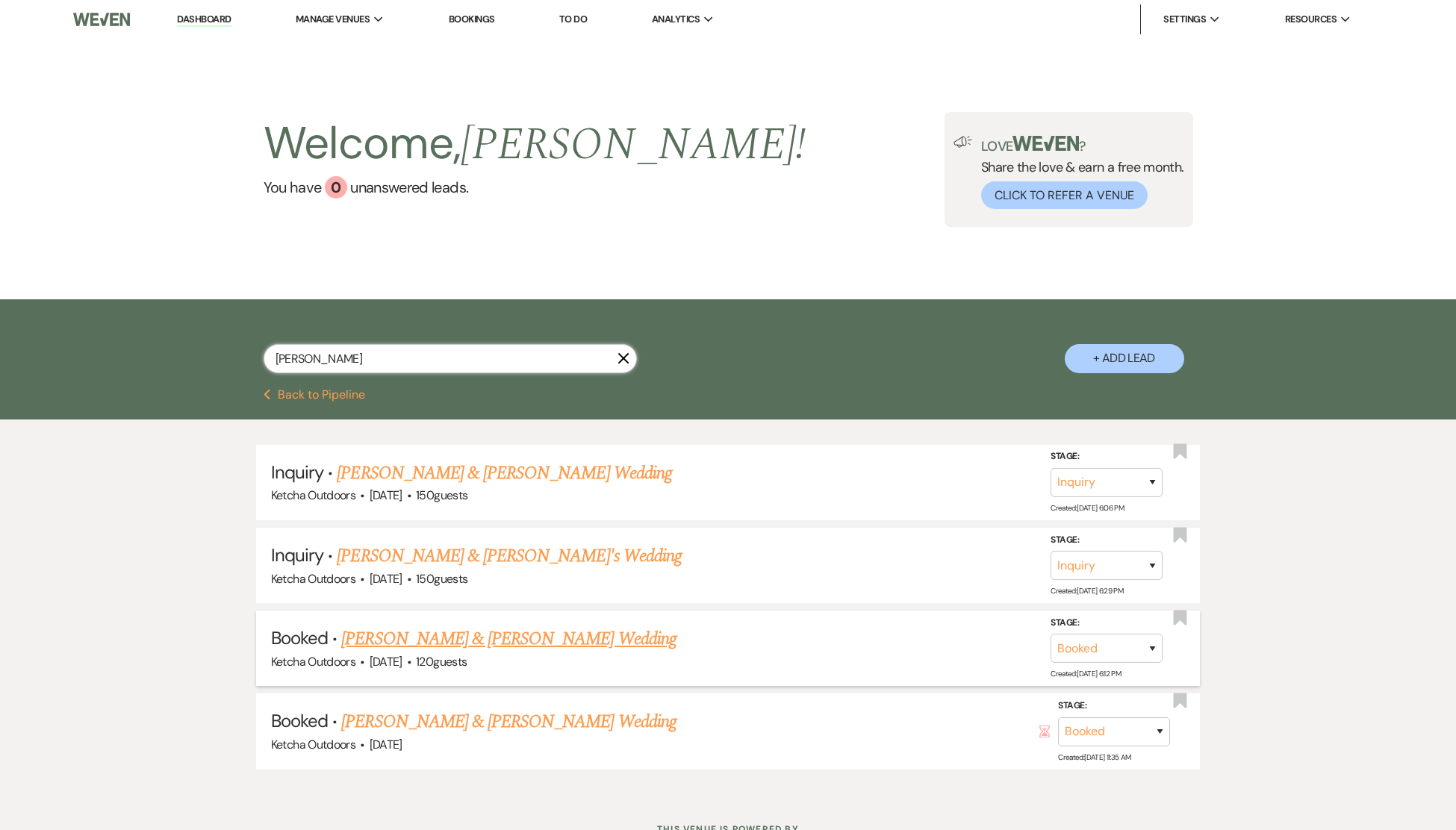
type input "[PERSON_NAME]"
click at [480, 634] on link "[PERSON_NAME] & [PERSON_NAME] Wedding" at bounding box center [508, 639] width 335 height 27
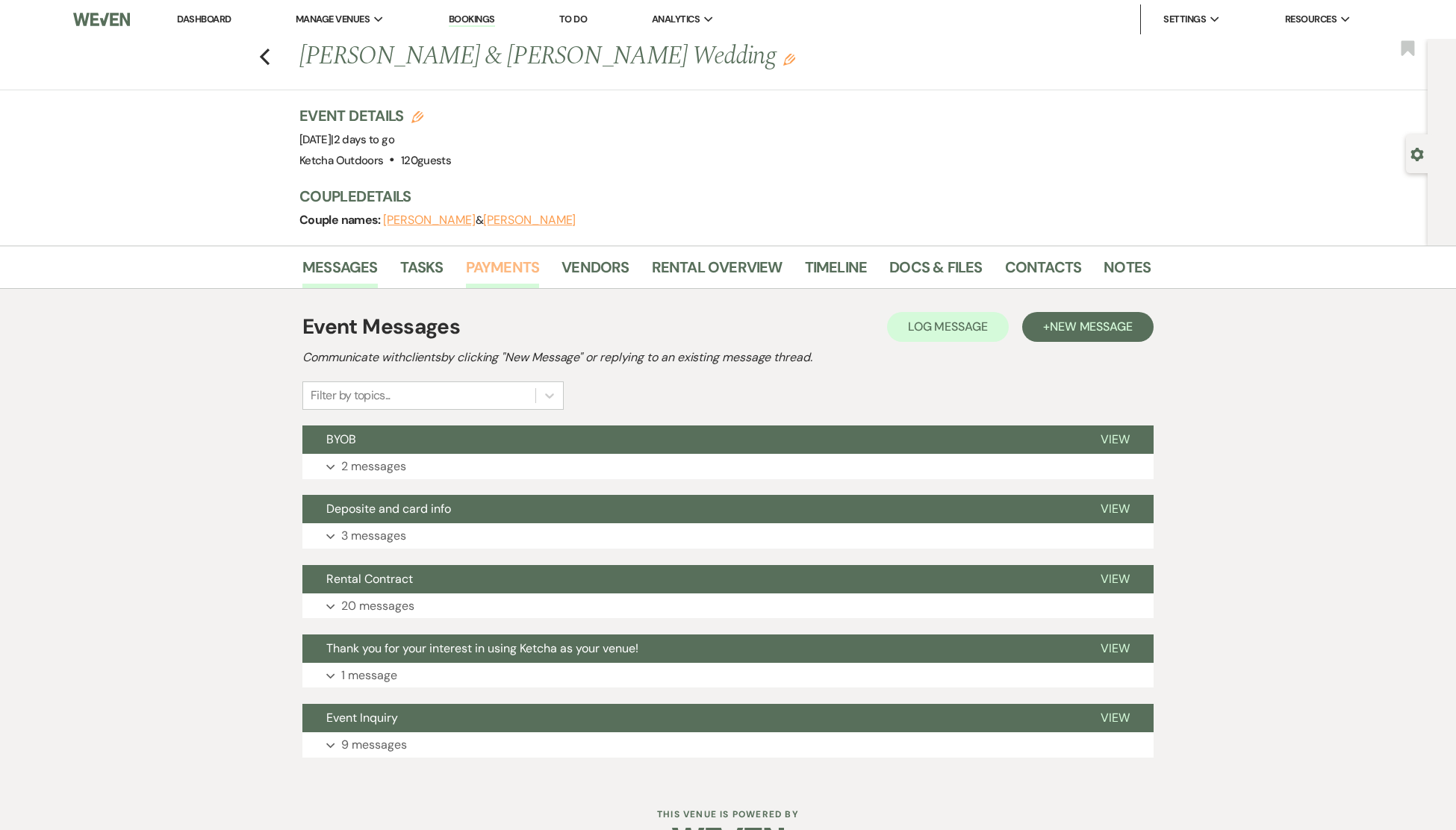
click at [481, 265] on link "Payments" at bounding box center [503, 272] width 74 height 33
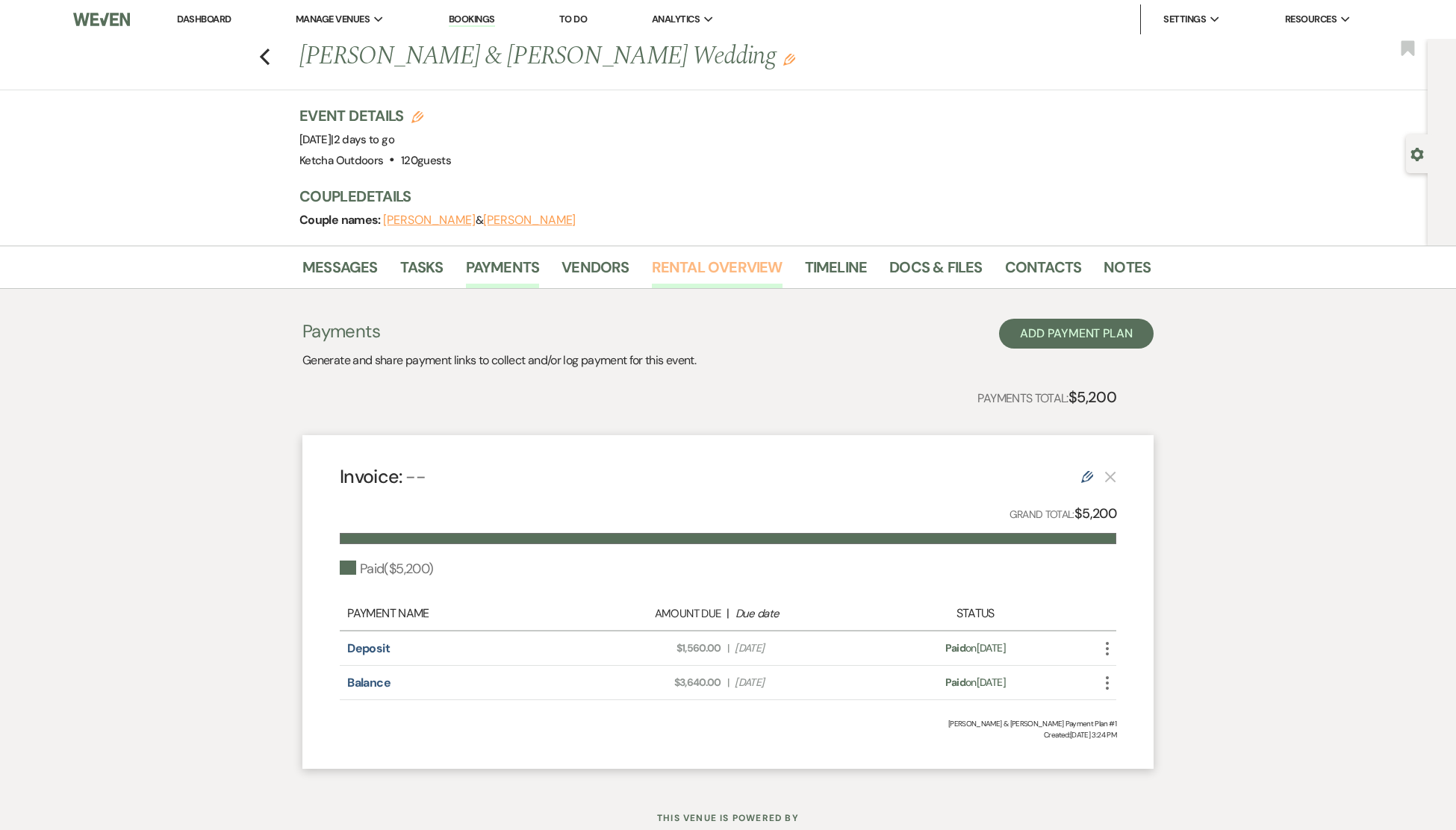
click at [723, 264] on link "Rental Overview" at bounding box center [717, 272] width 131 height 33
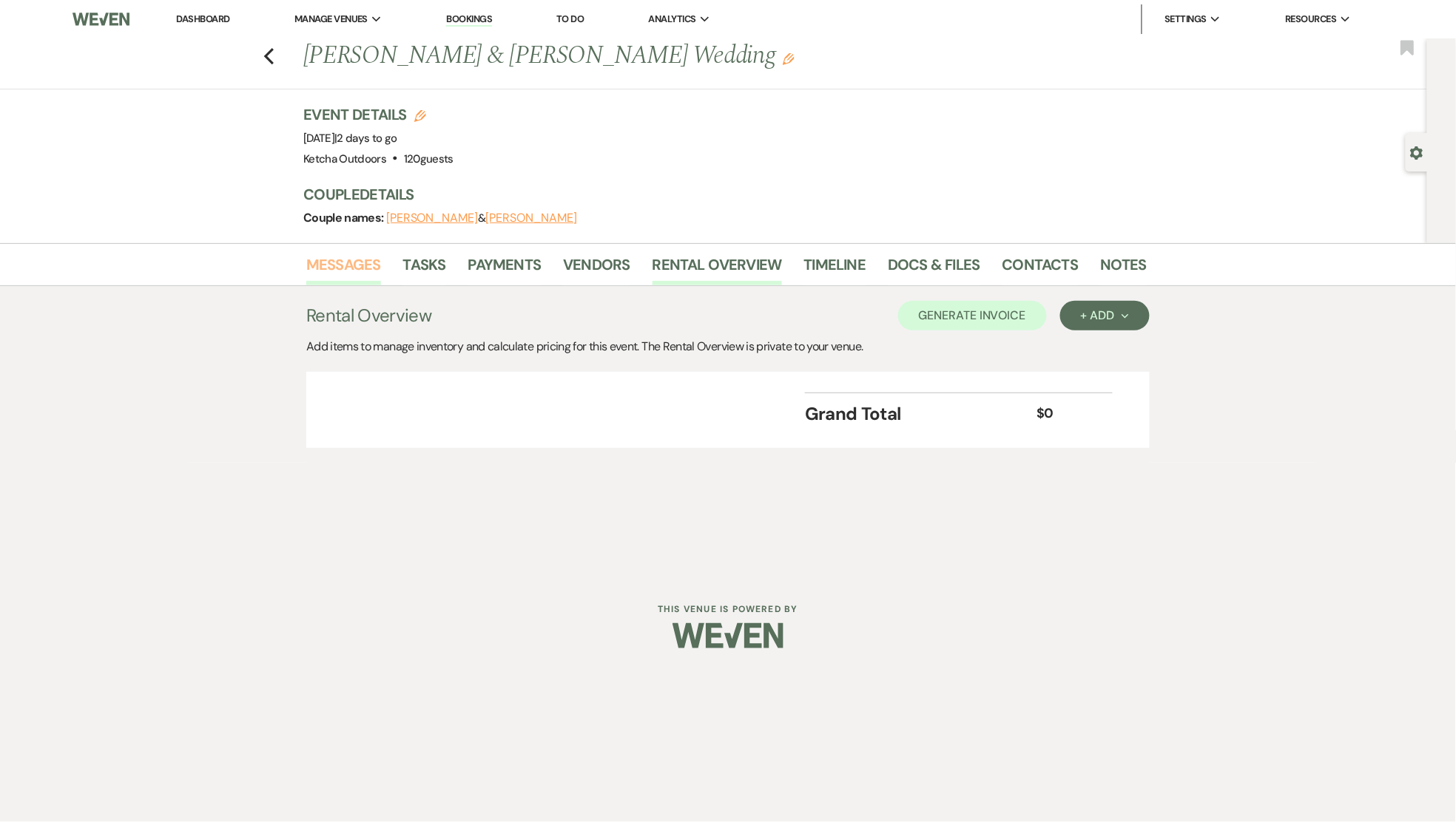
click at [348, 259] on link "Messages" at bounding box center [343, 269] width 75 height 33
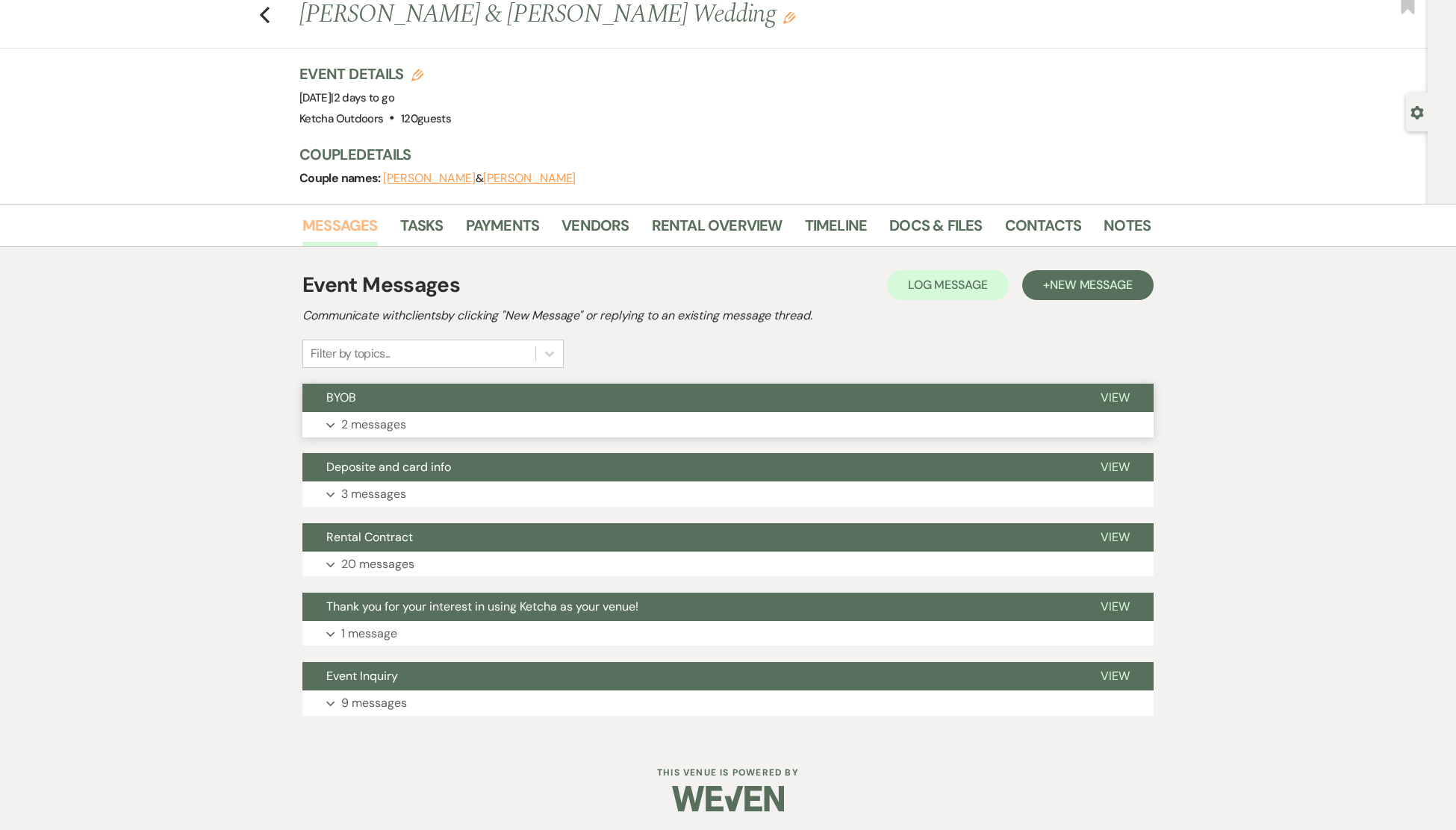
scroll to position [45, 0]
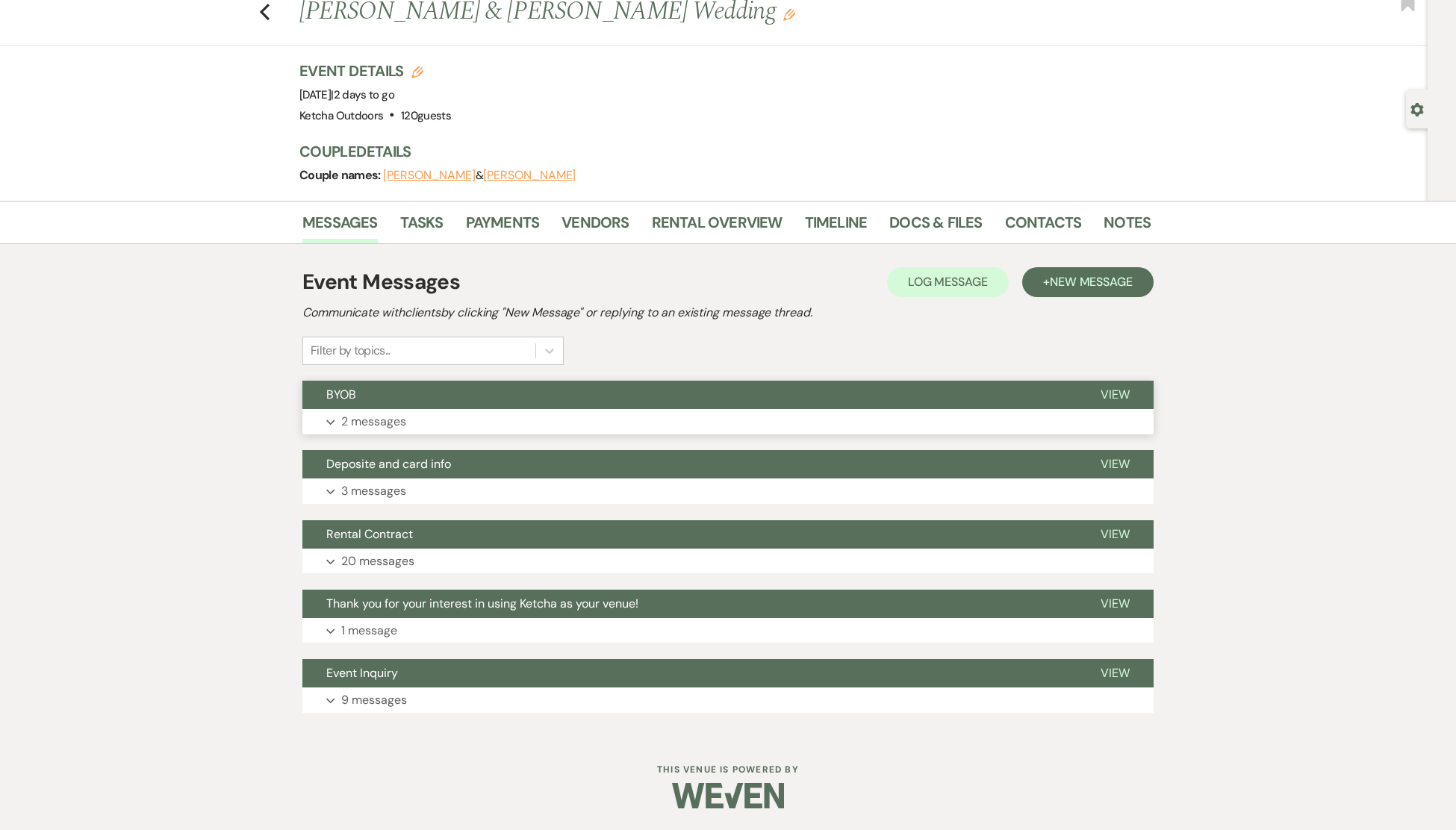
click at [1118, 389] on span "View" at bounding box center [1116, 394] width 30 height 16
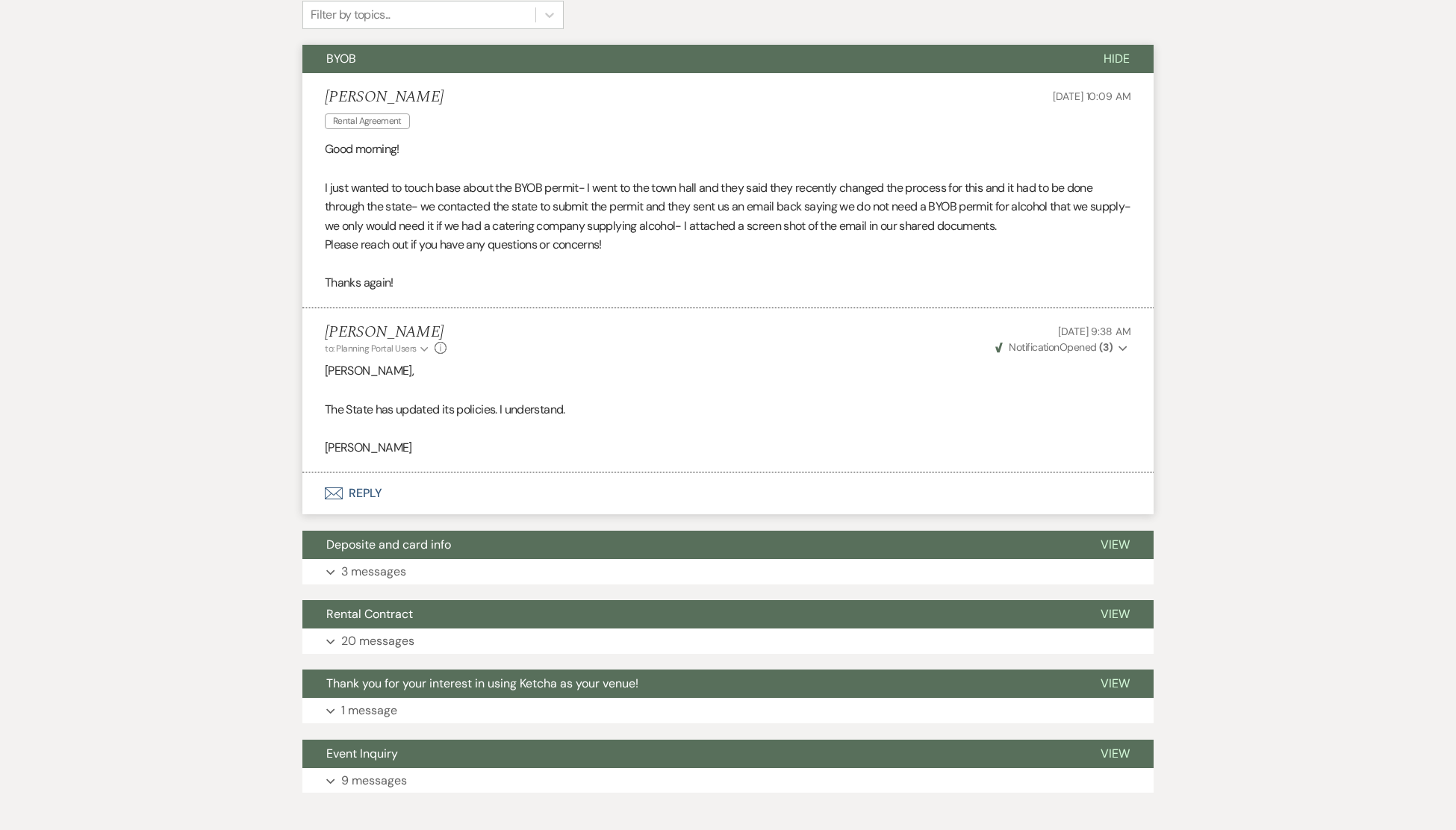
scroll to position [390, 0]
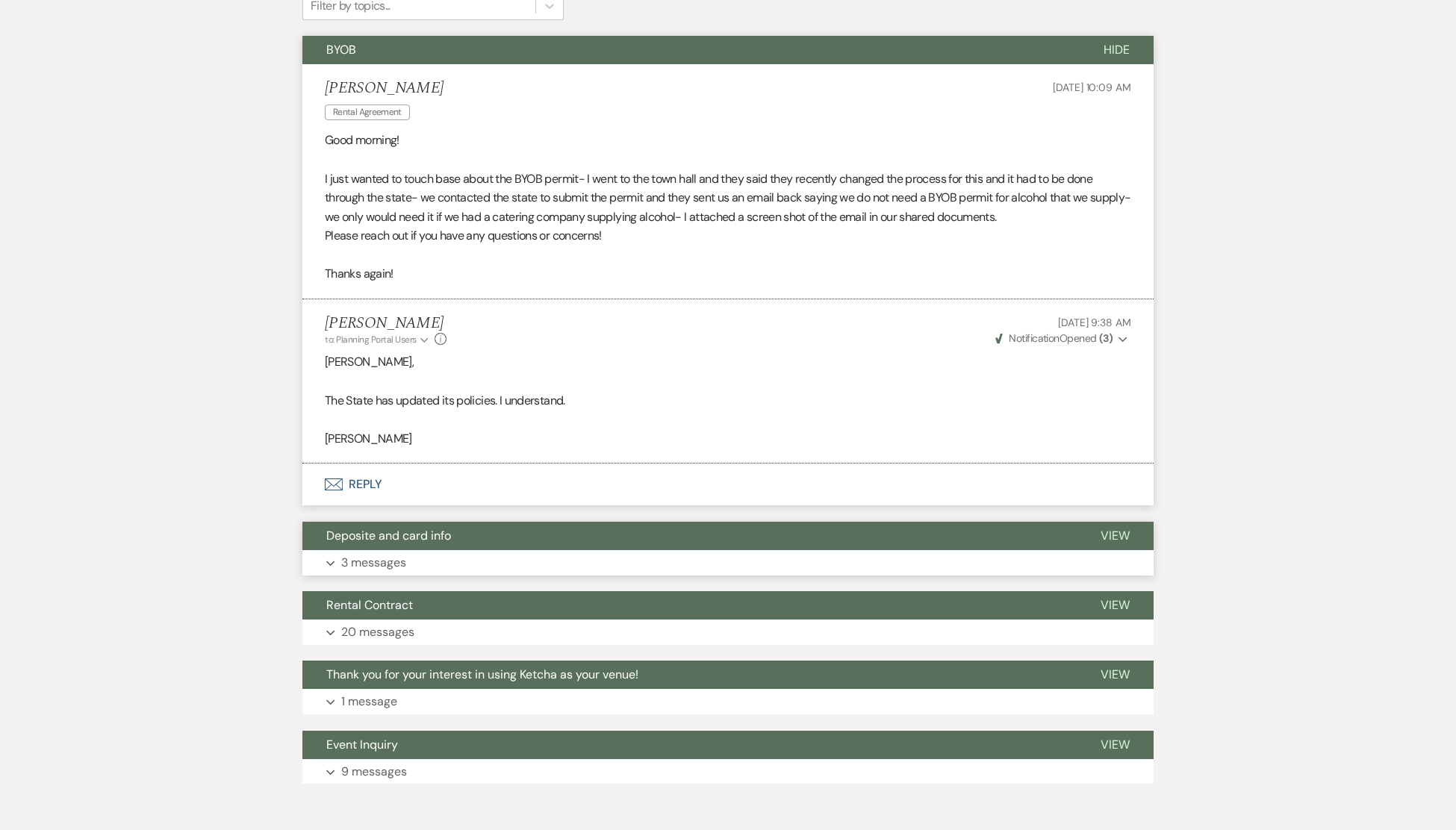
click at [1123, 539] on span "View" at bounding box center [1116, 536] width 30 height 16
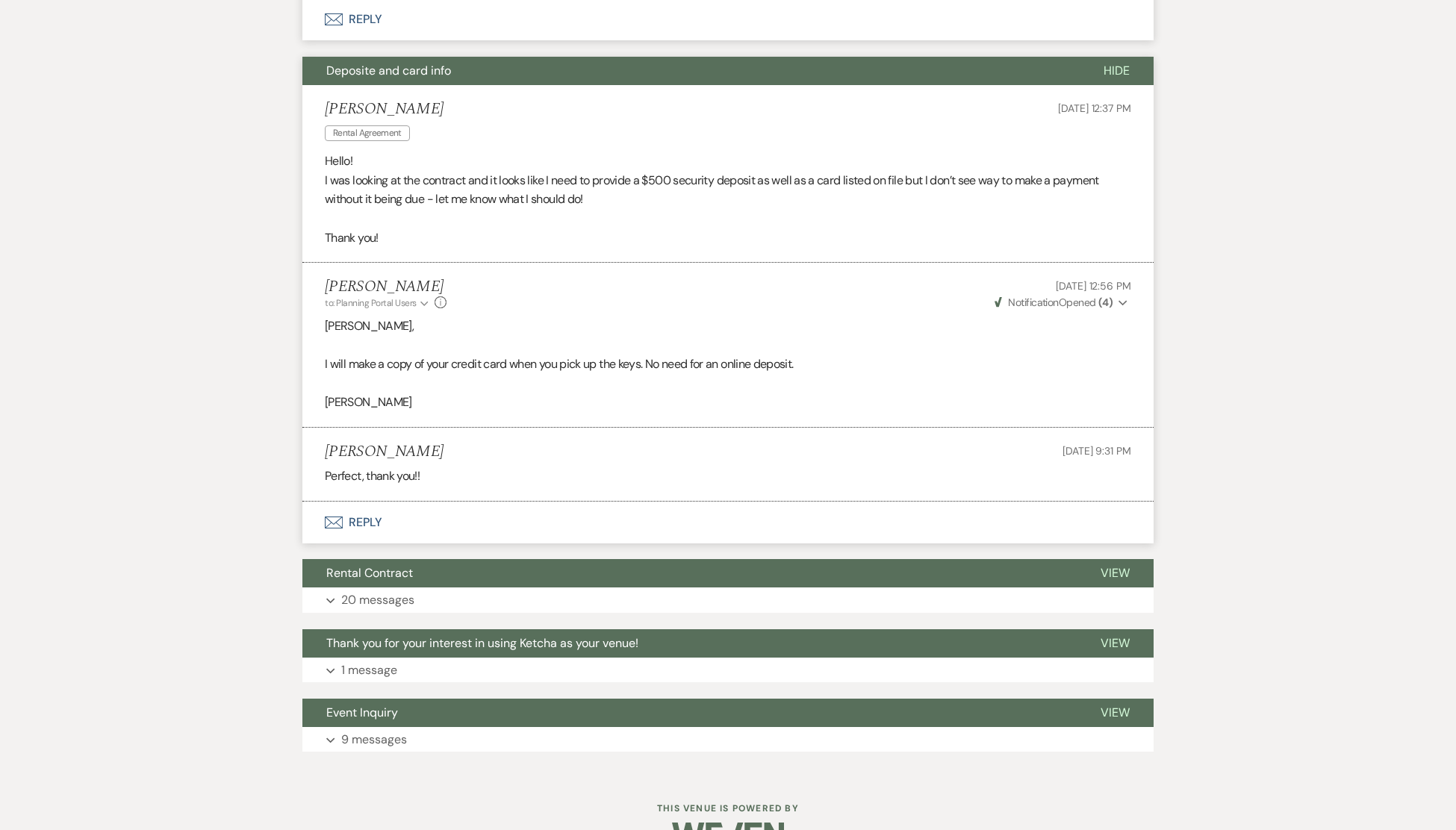
scroll to position [858, 0]
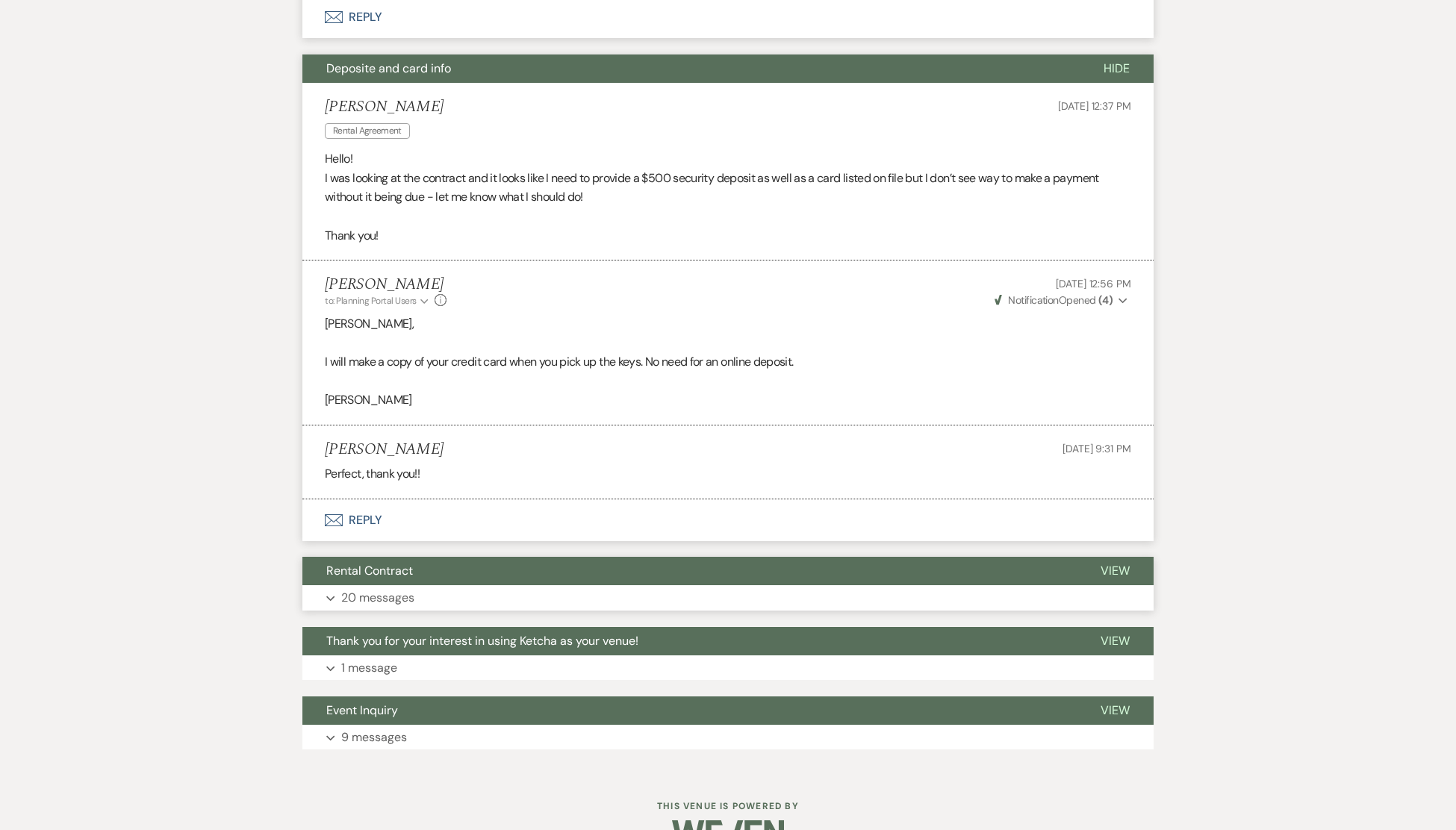
click at [1112, 573] on span "View" at bounding box center [1116, 571] width 30 height 16
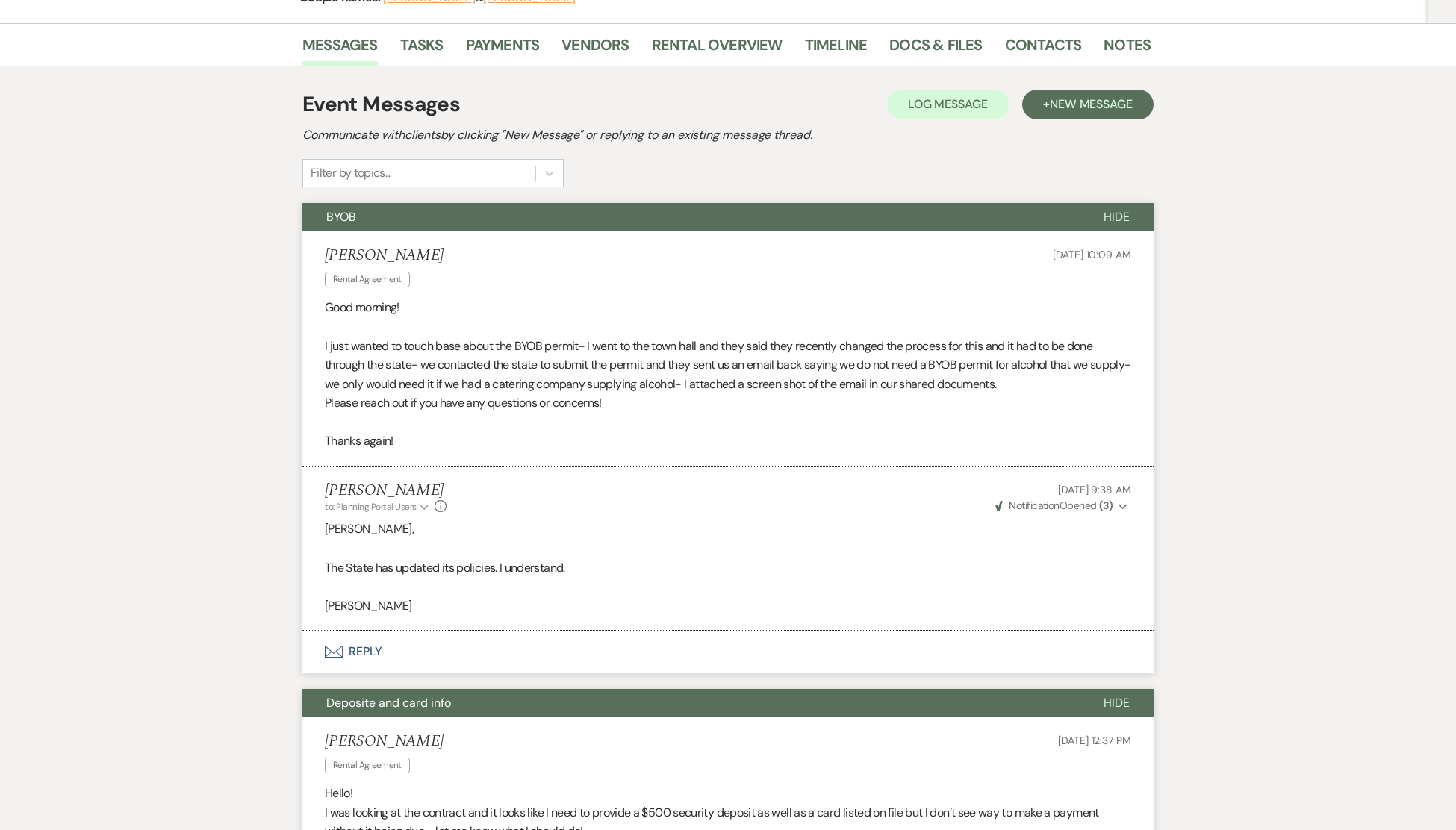
scroll to position [0, 0]
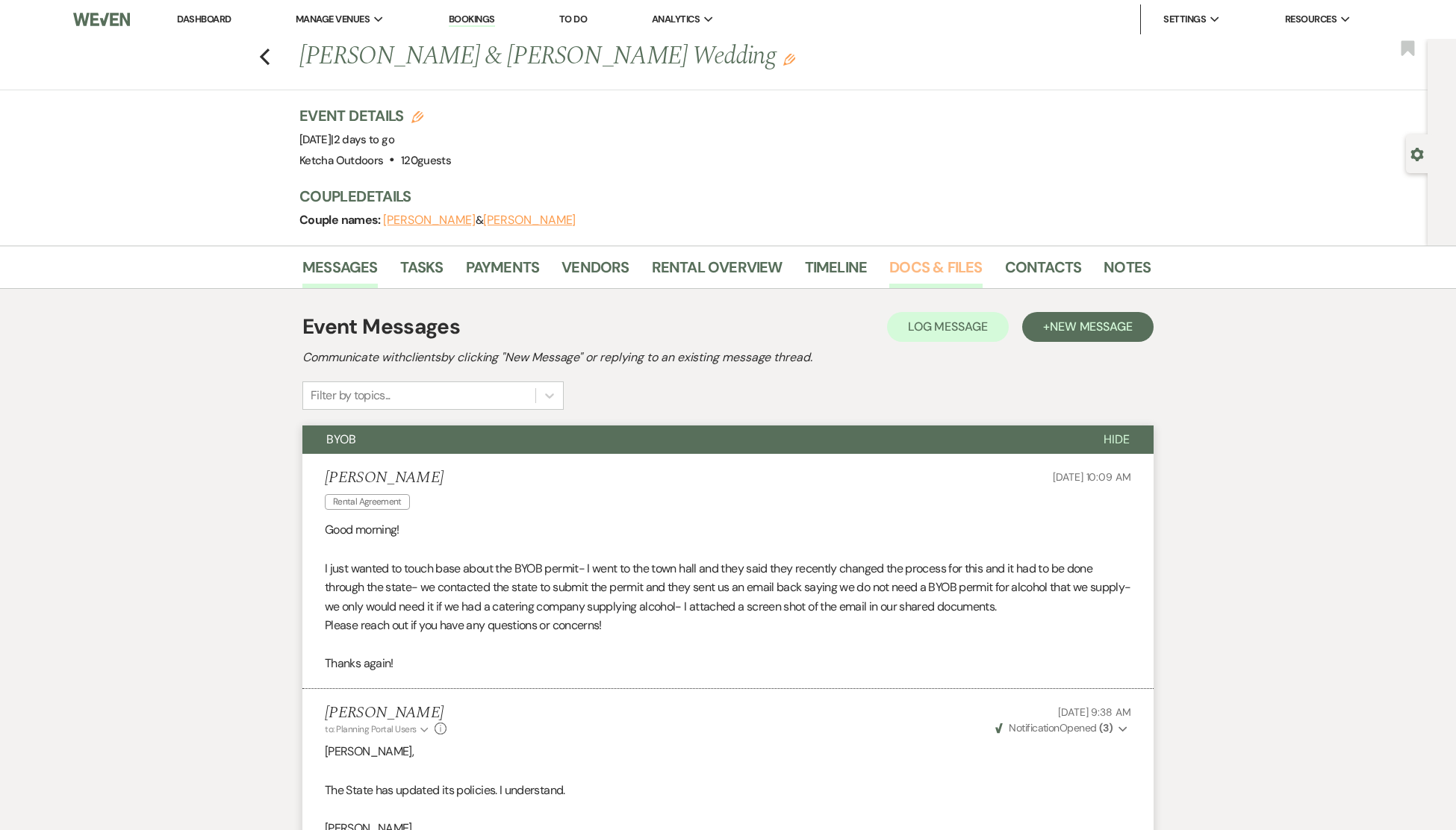
click at [942, 257] on link "Docs & Files" at bounding box center [935, 272] width 92 height 33
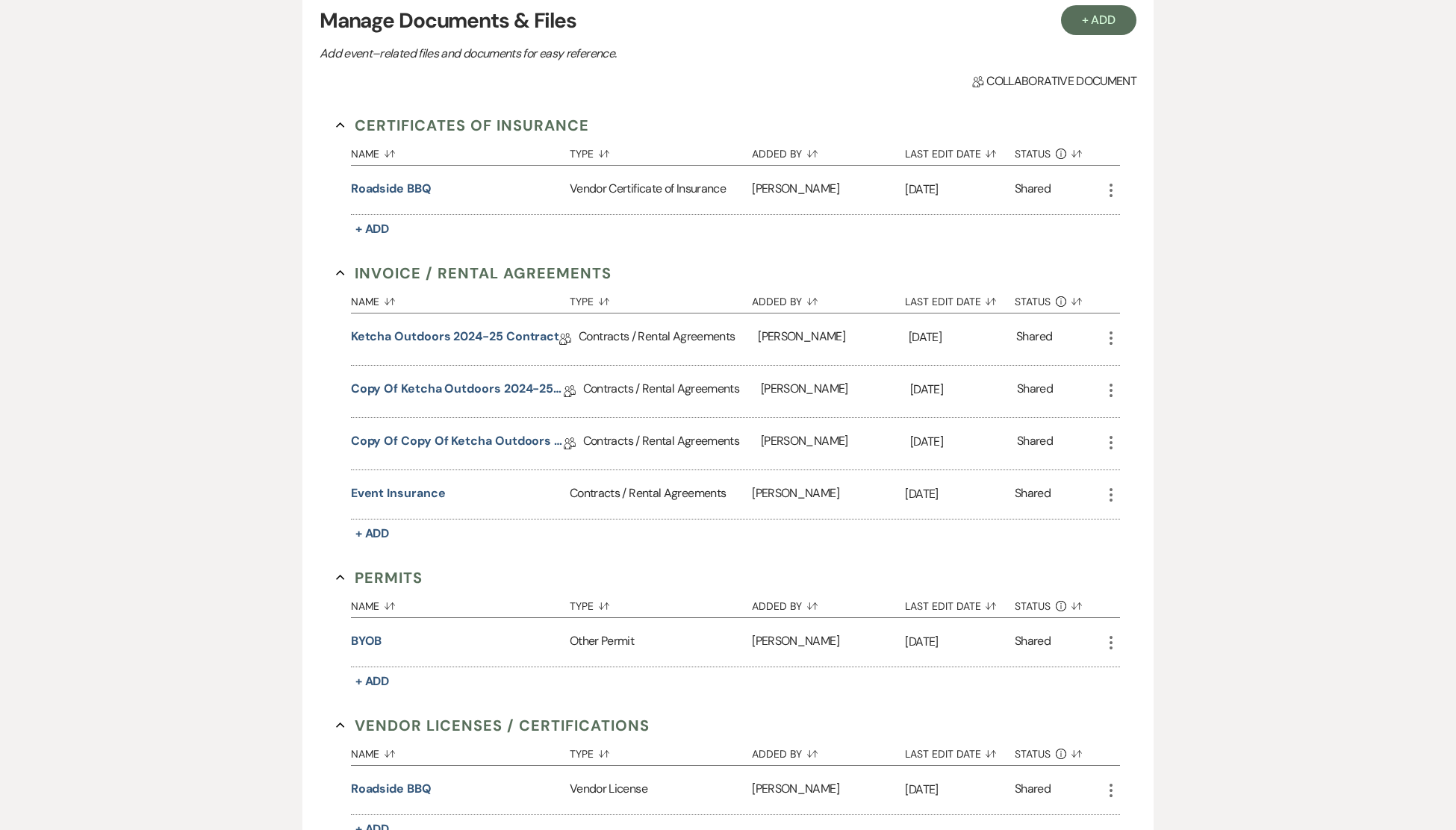
scroll to position [180, 0]
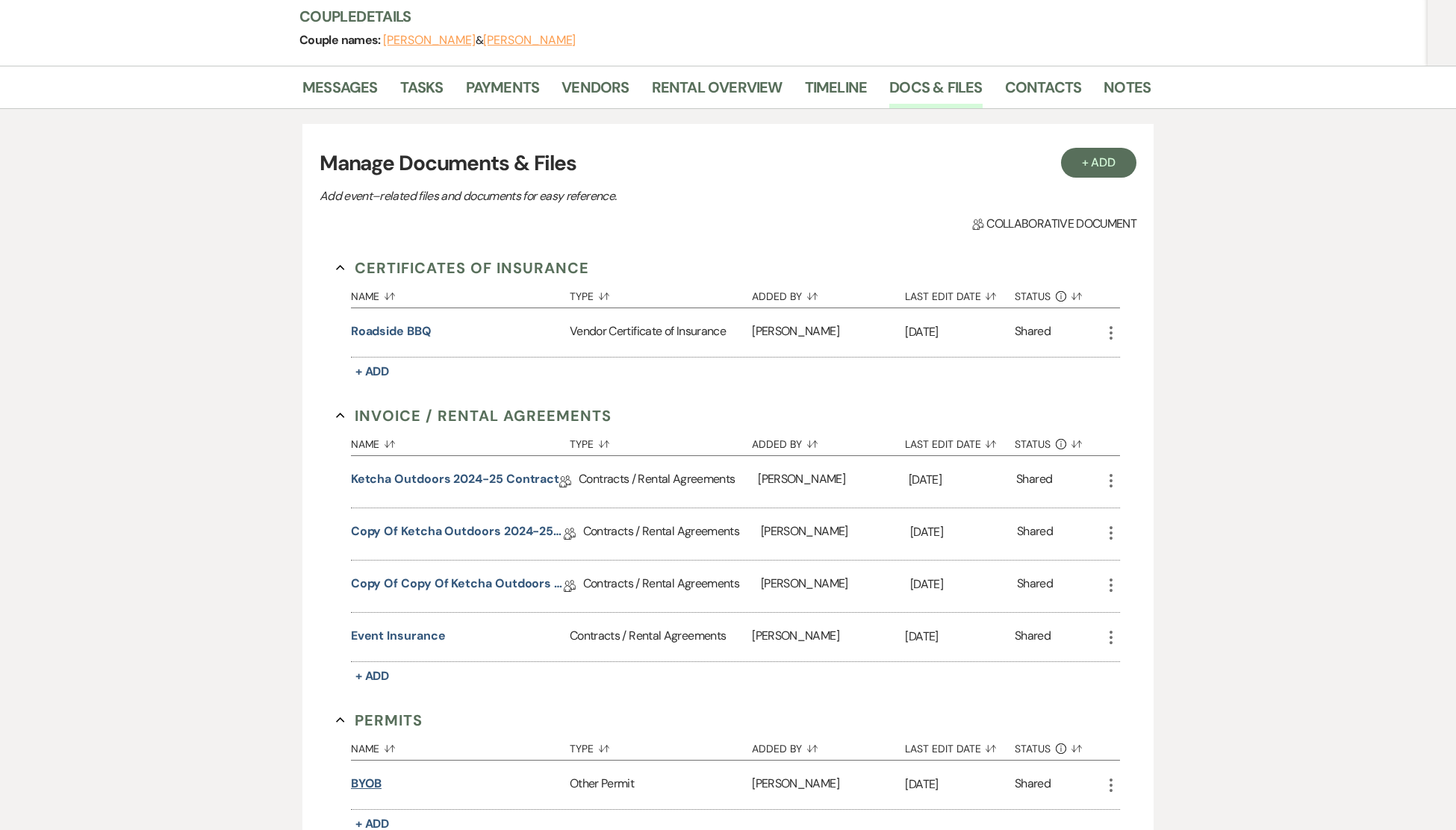
click at [370, 781] on button "BYOB" at bounding box center [367, 784] width 31 height 18
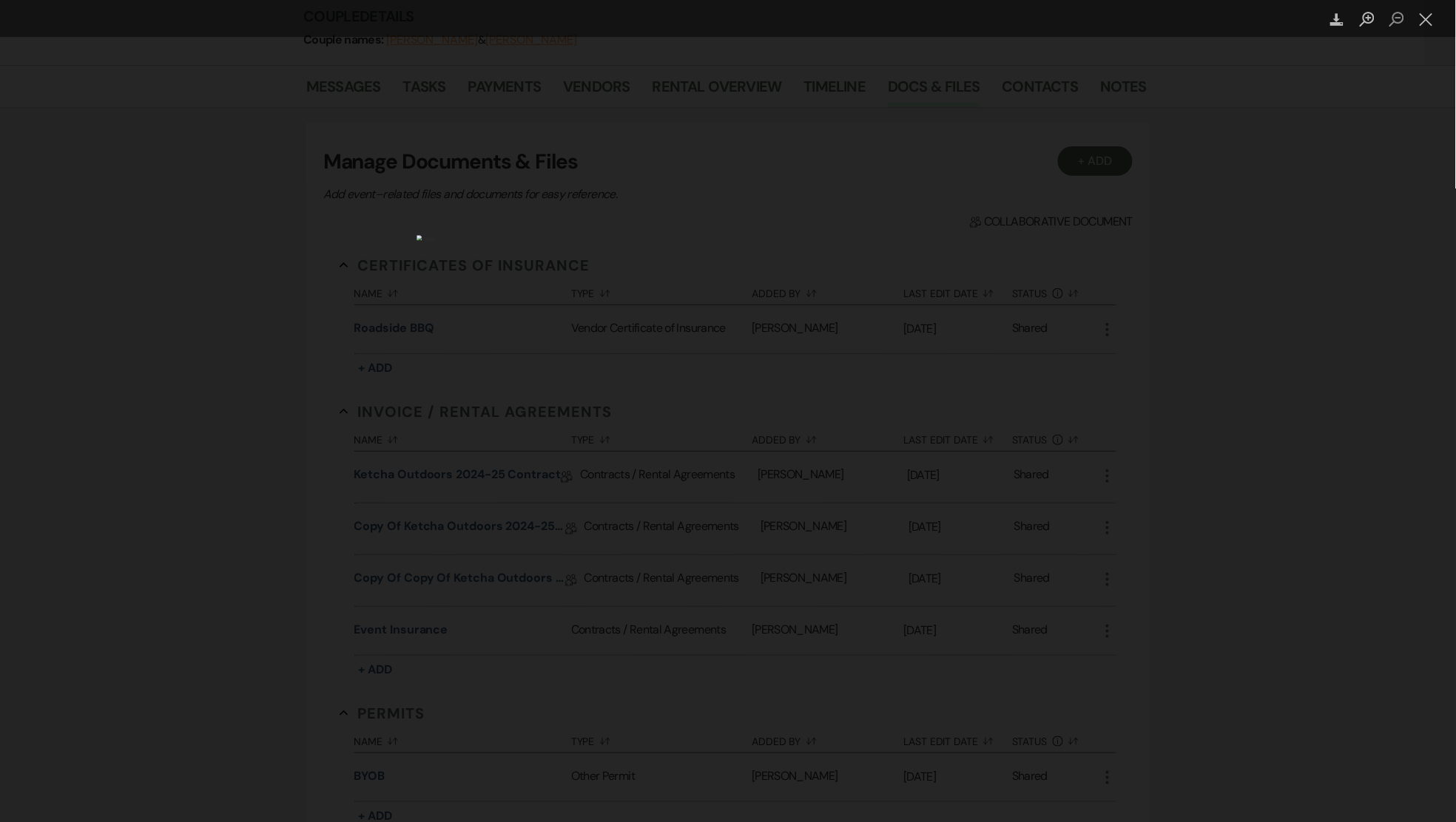
click at [565, 236] on img "Lightbox" at bounding box center [727, 411] width 622 height 352
click at [561, 236] on img "Lightbox" at bounding box center [727, 411] width 622 height 352
click at [1181, 222] on div "Lightbox" at bounding box center [728, 411] width 1456 height 822
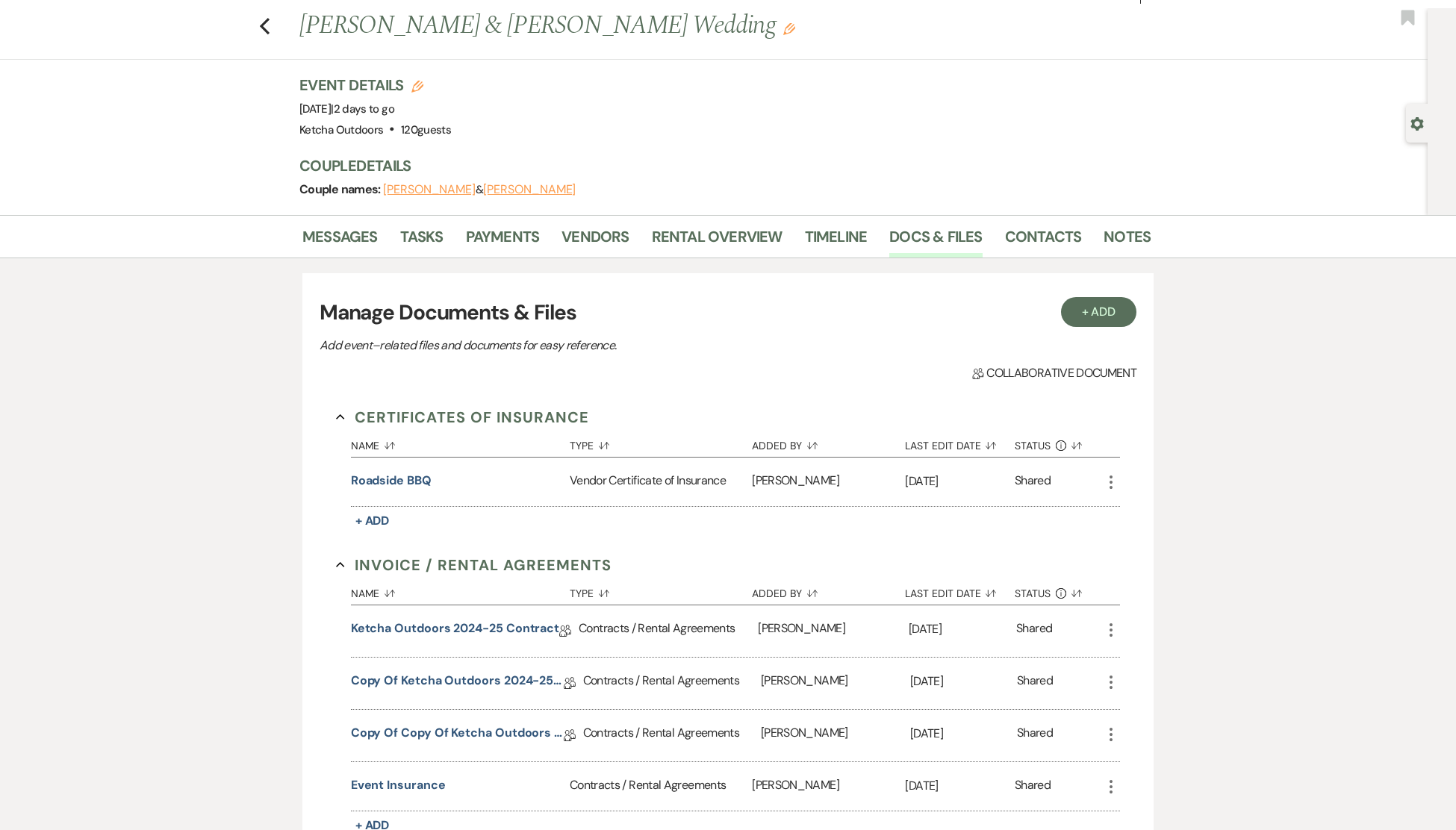
scroll to position [0, 0]
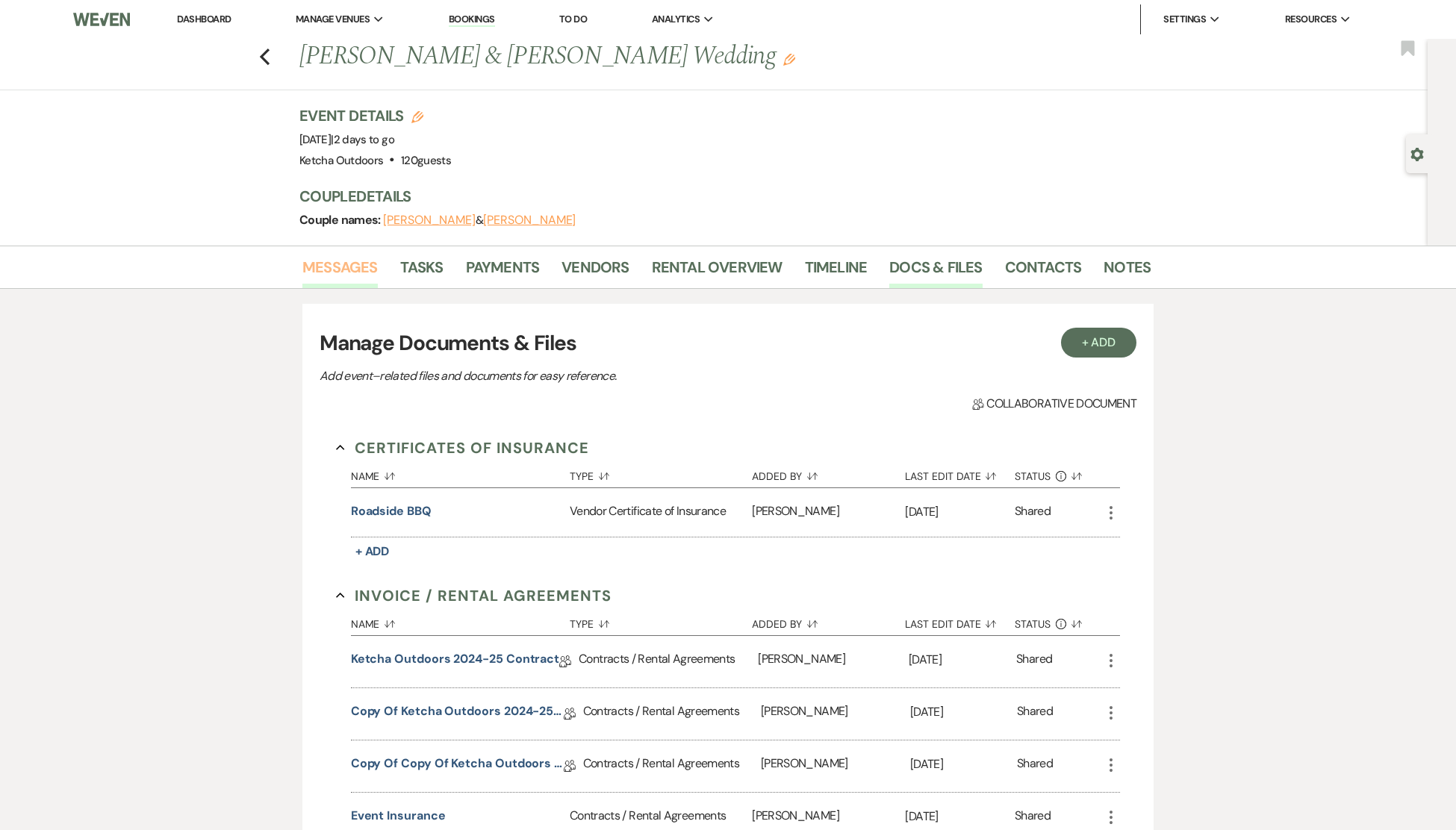
click at [349, 269] on link "Messages" at bounding box center [340, 272] width 76 height 33
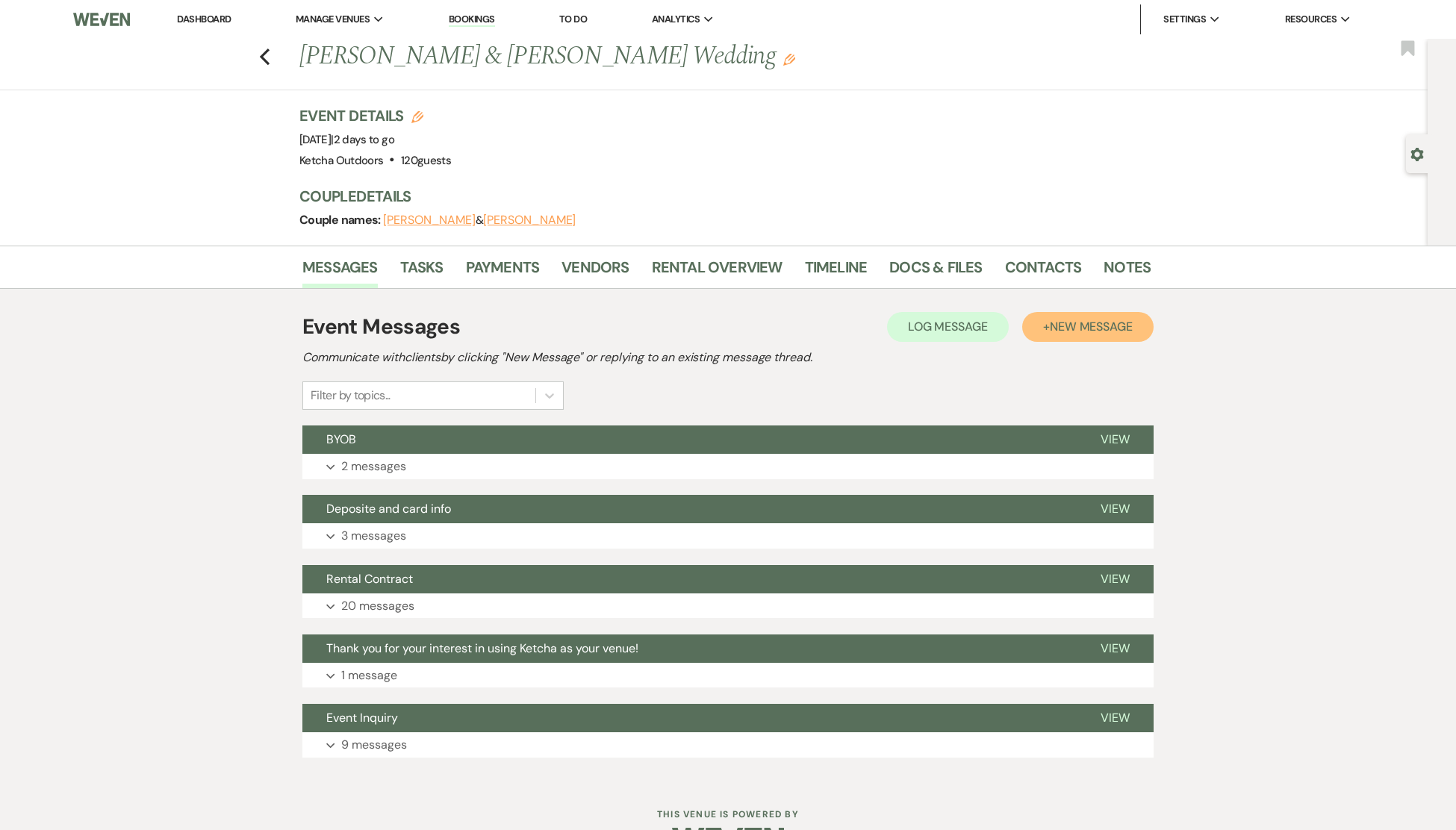
click at [1085, 324] on span "New Message" at bounding box center [1092, 326] width 83 height 16
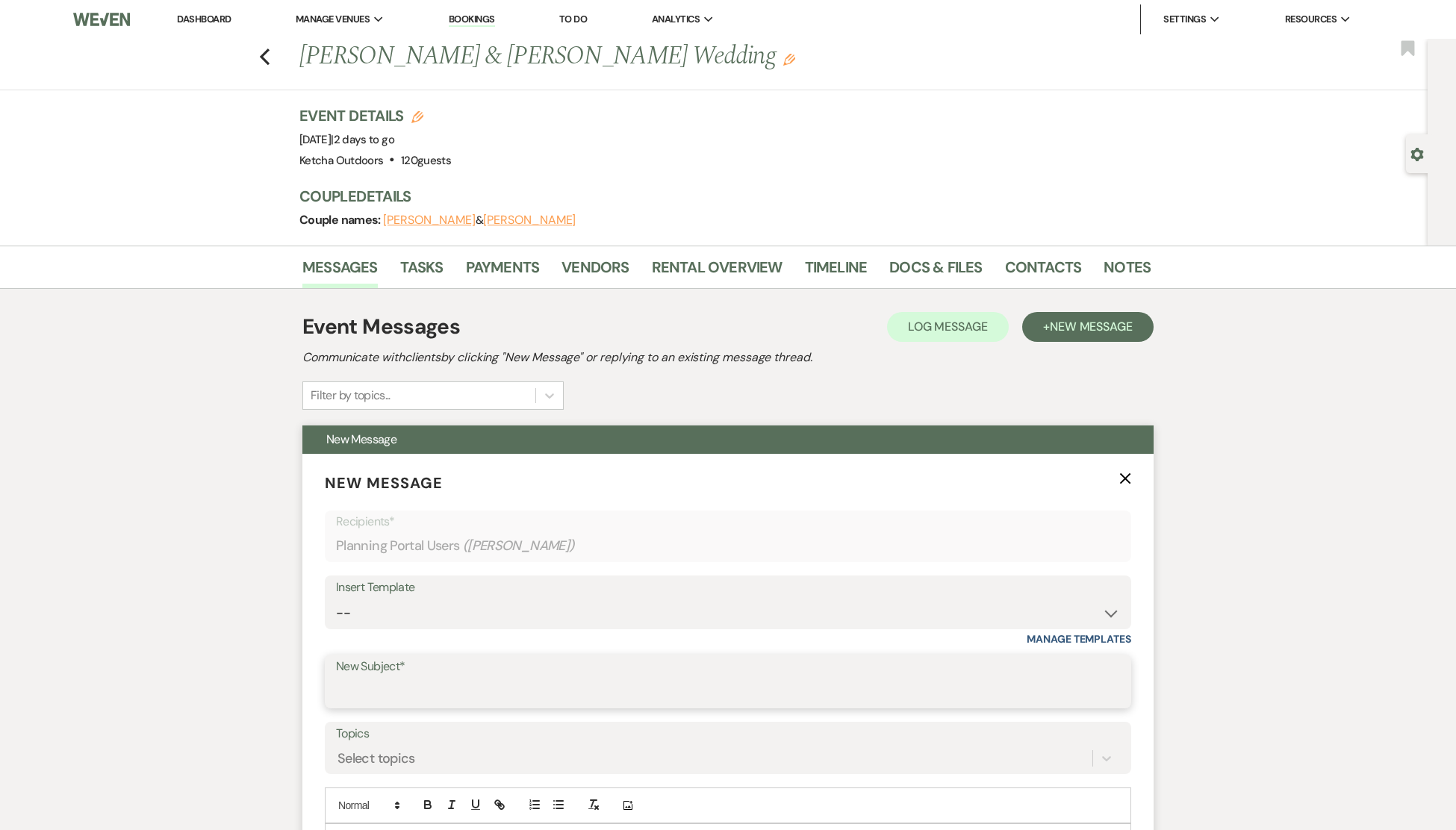
click at [398, 693] on input "New Subject*" at bounding box center [728, 693] width 784 height 30
drag, startPoint x: 463, startPoint y: 694, endPoint x: 283, endPoint y: 678, distance: 180.7
click at [283, 678] on div "Messages Tasks Payments Vendors Rental Overview Timeline Docs & Files Contacts …" at bounding box center [728, 790] width 1456 height 1090
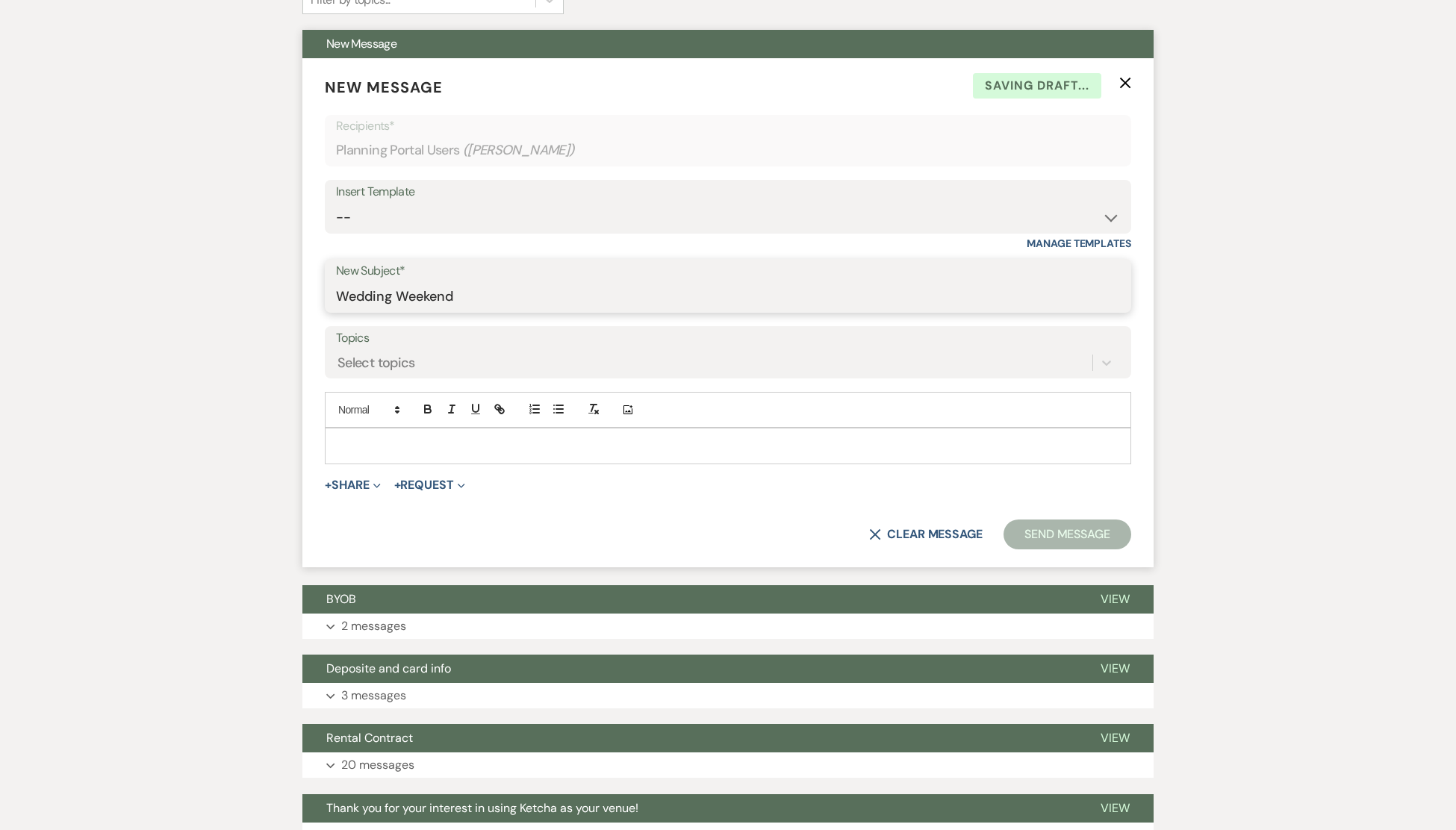
scroll to position [484, 0]
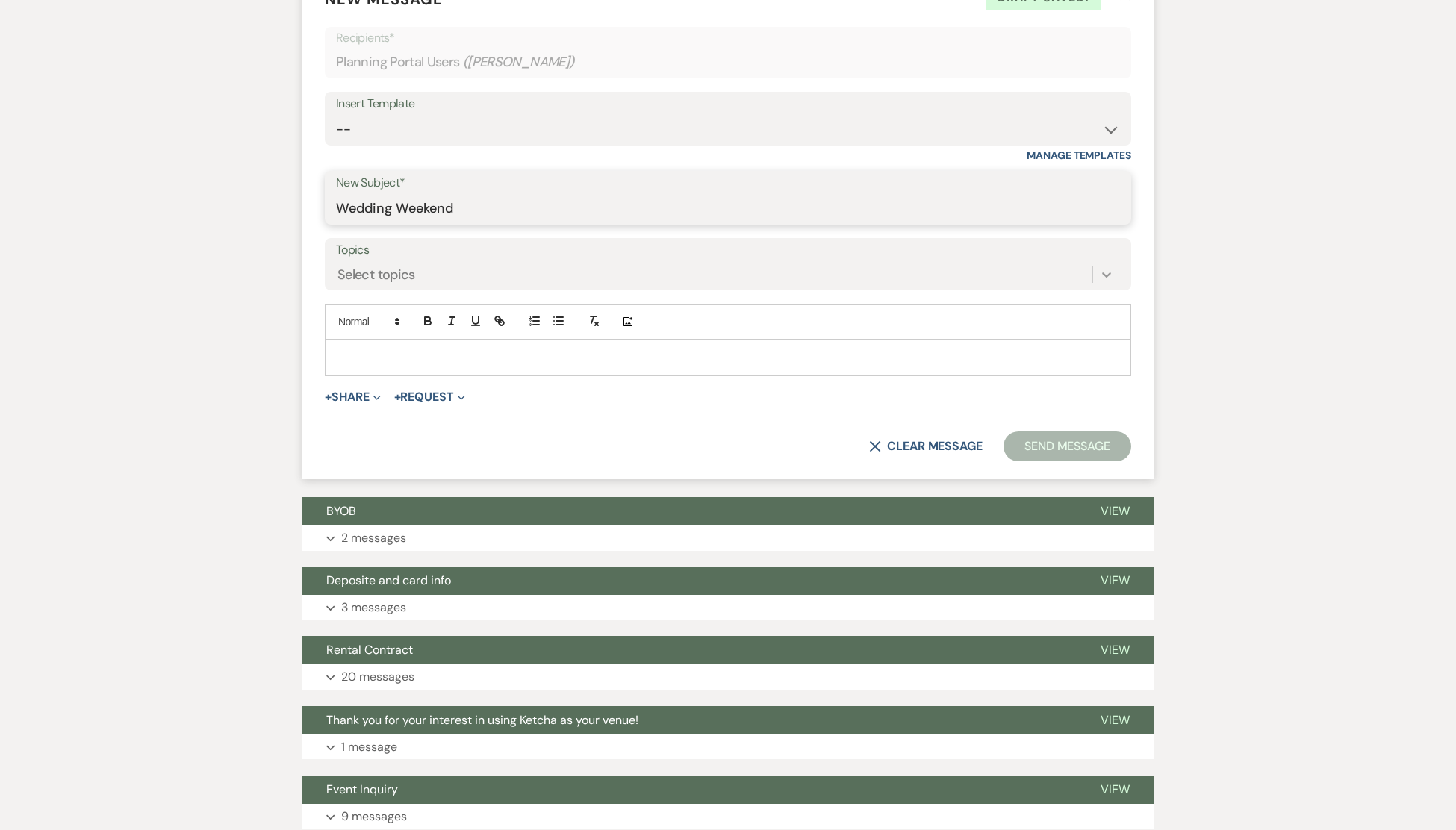
type input "Wedding Weekend"
drag, startPoint x: 1099, startPoint y: 277, endPoint x: 1092, endPoint y: 276, distance: 7.1
click at [1097, 277] on div at bounding box center [1107, 274] width 27 height 27
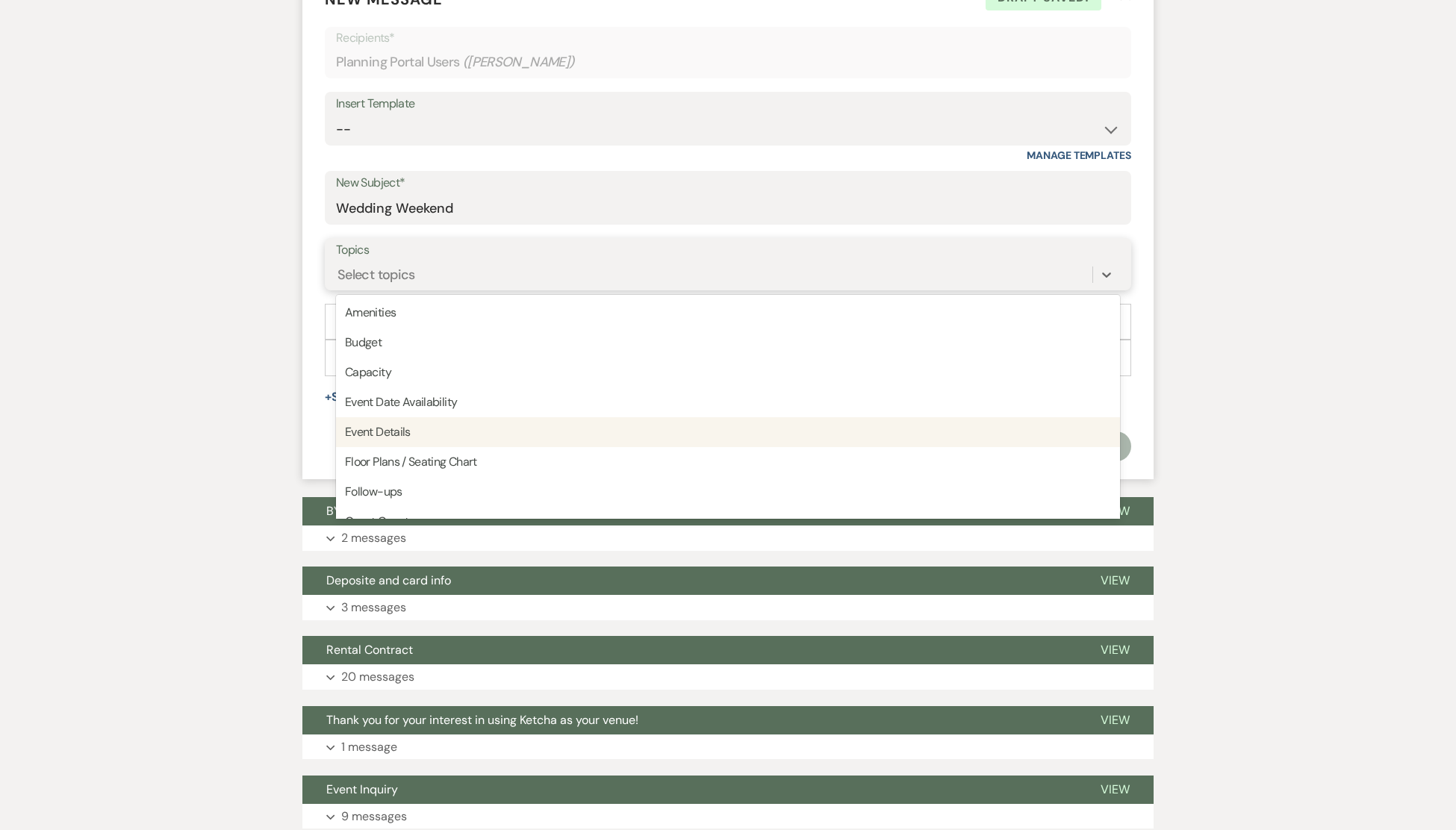
click at [427, 430] on div "Event Details" at bounding box center [728, 433] width 784 height 30
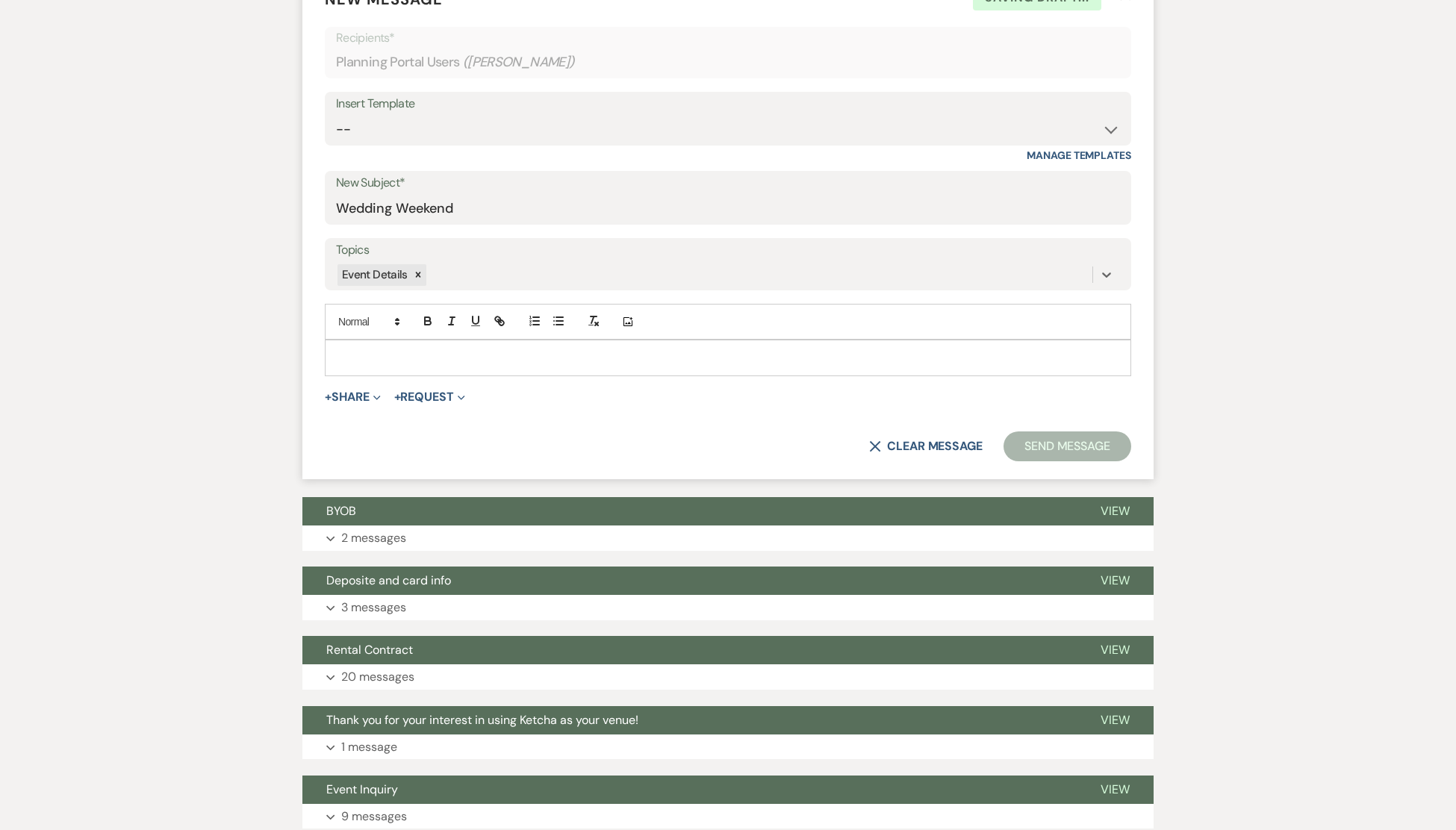
click at [401, 359] on p at bounding box center [728, 358] width 783 height 17
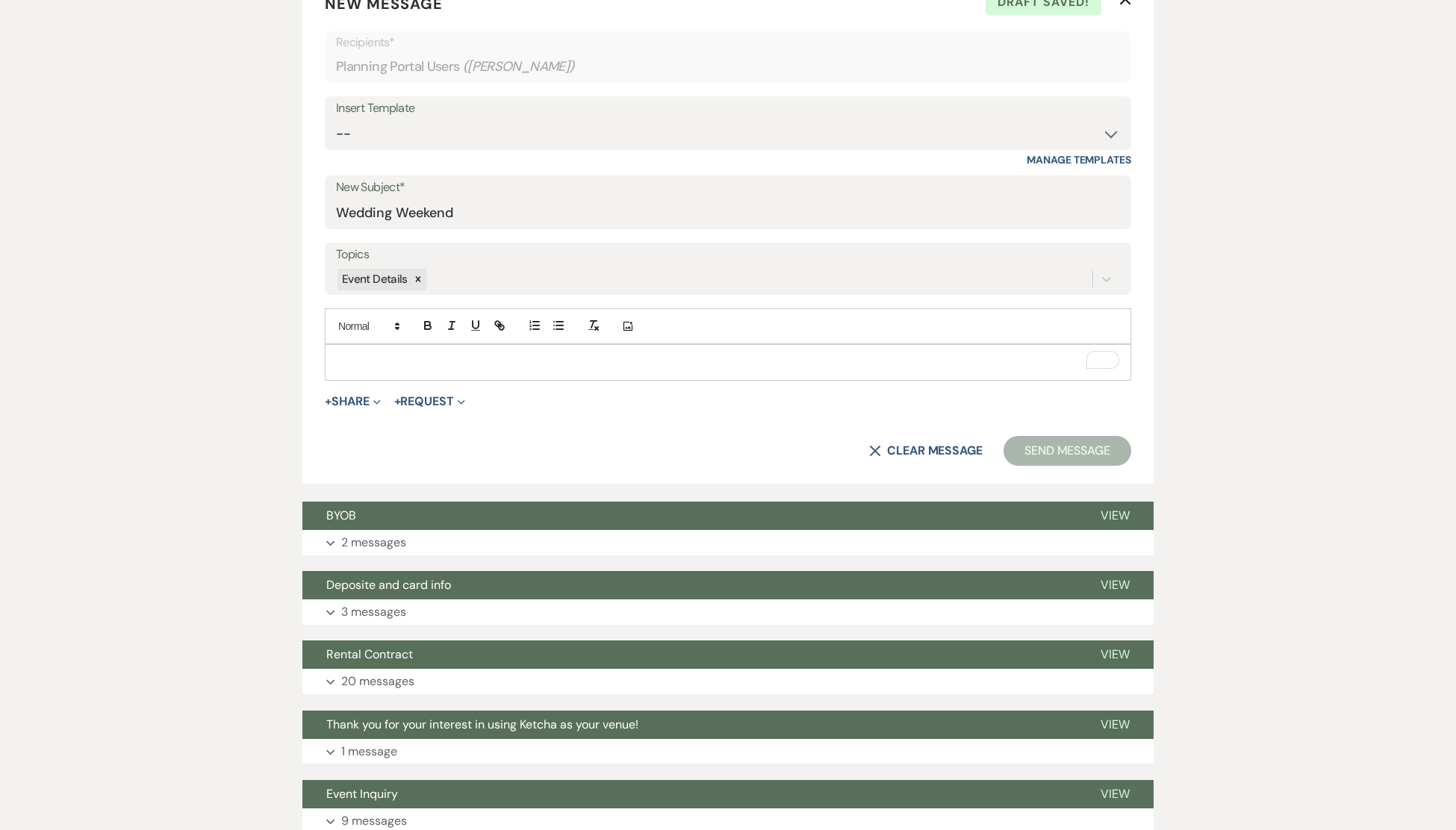
scroll to position [599, 0]
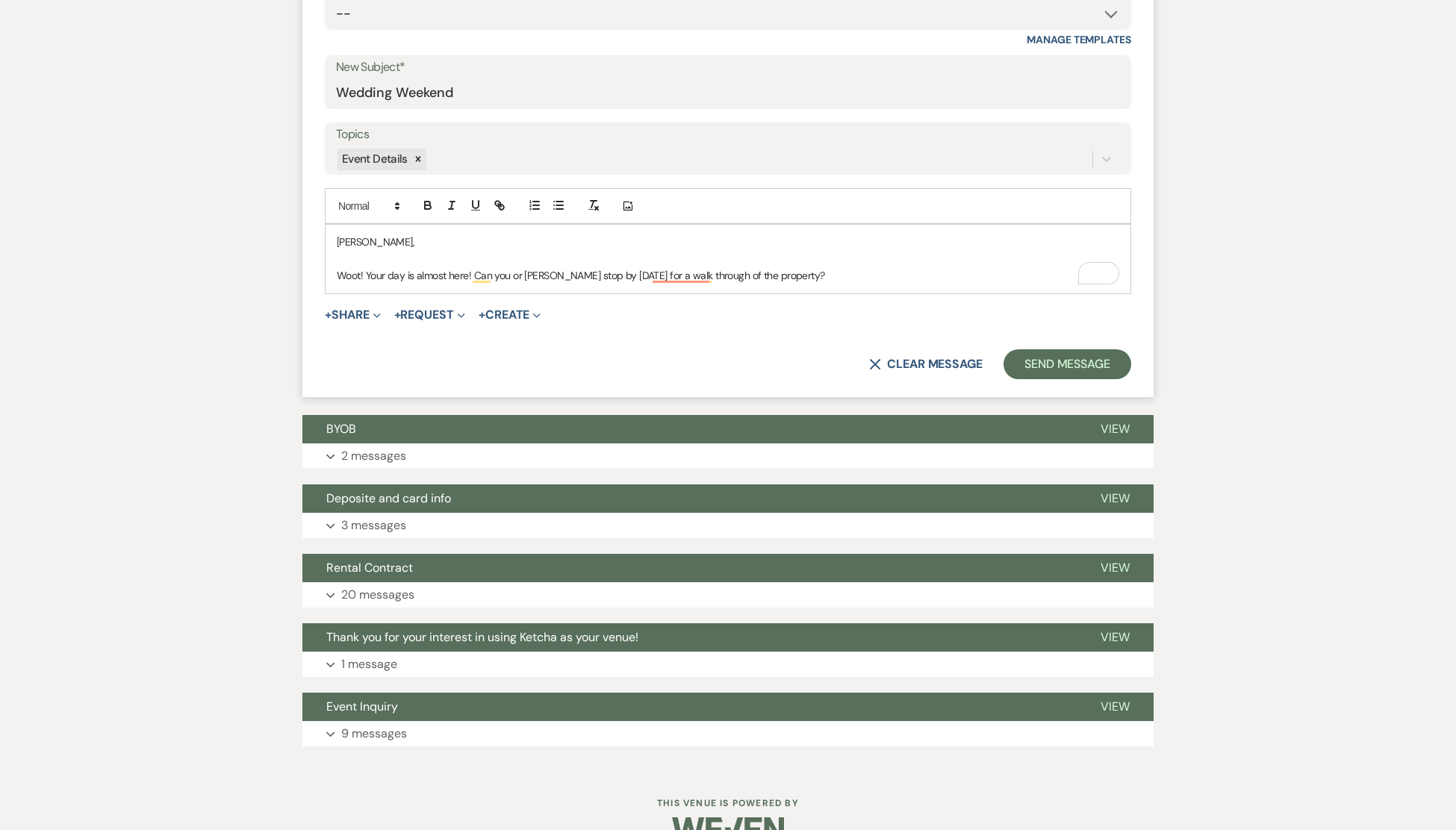
click at [826, 272] on p "Woot! Your day is almost here! Can you or [PERSON_NAME] stop by [DATE] for a wa…" at bounding box center [728, 276] width 783 height 17
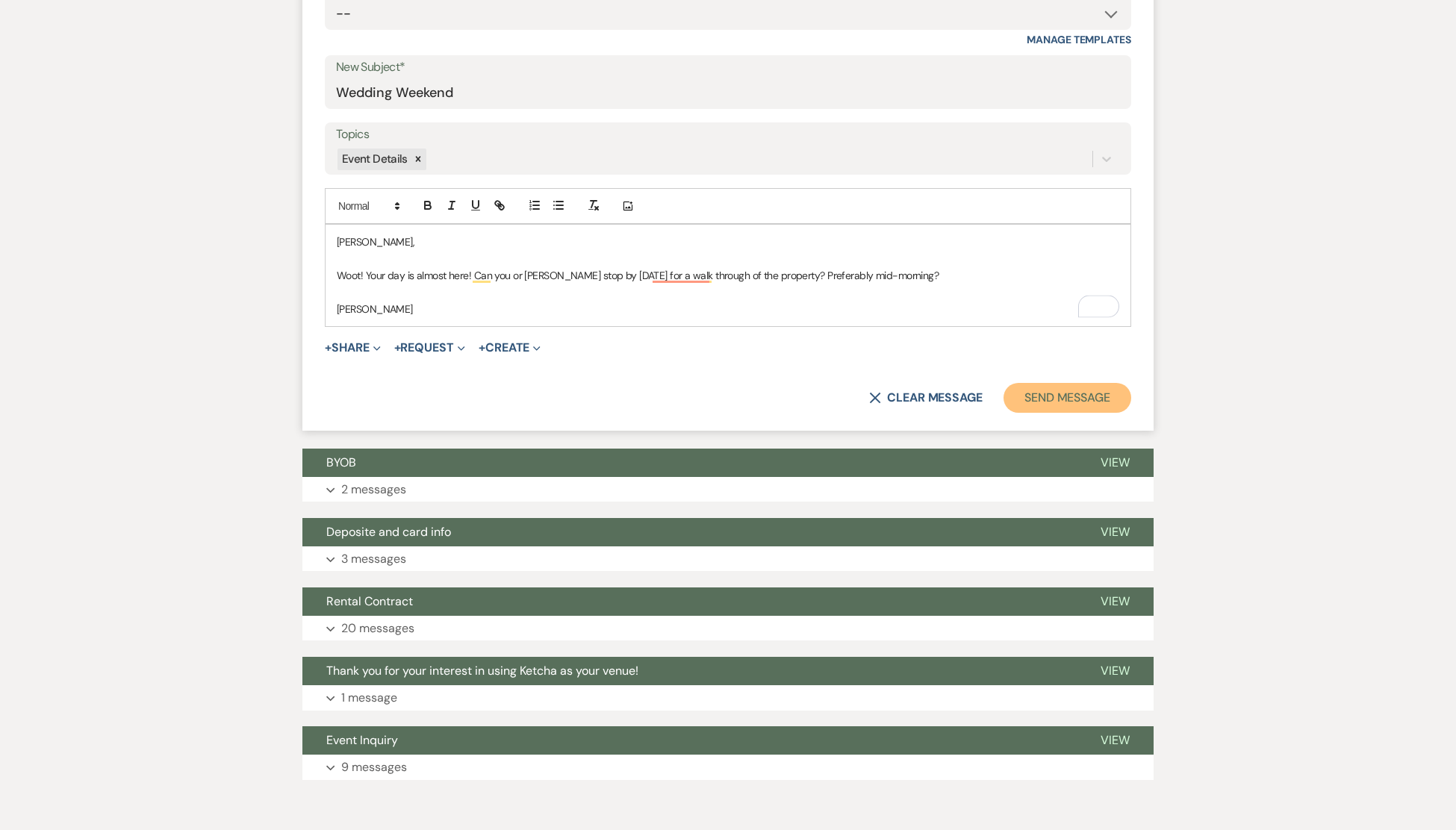
click at [1062, 402] on button "Send Message" at bounding box center [1067, 397] width 127 height 30
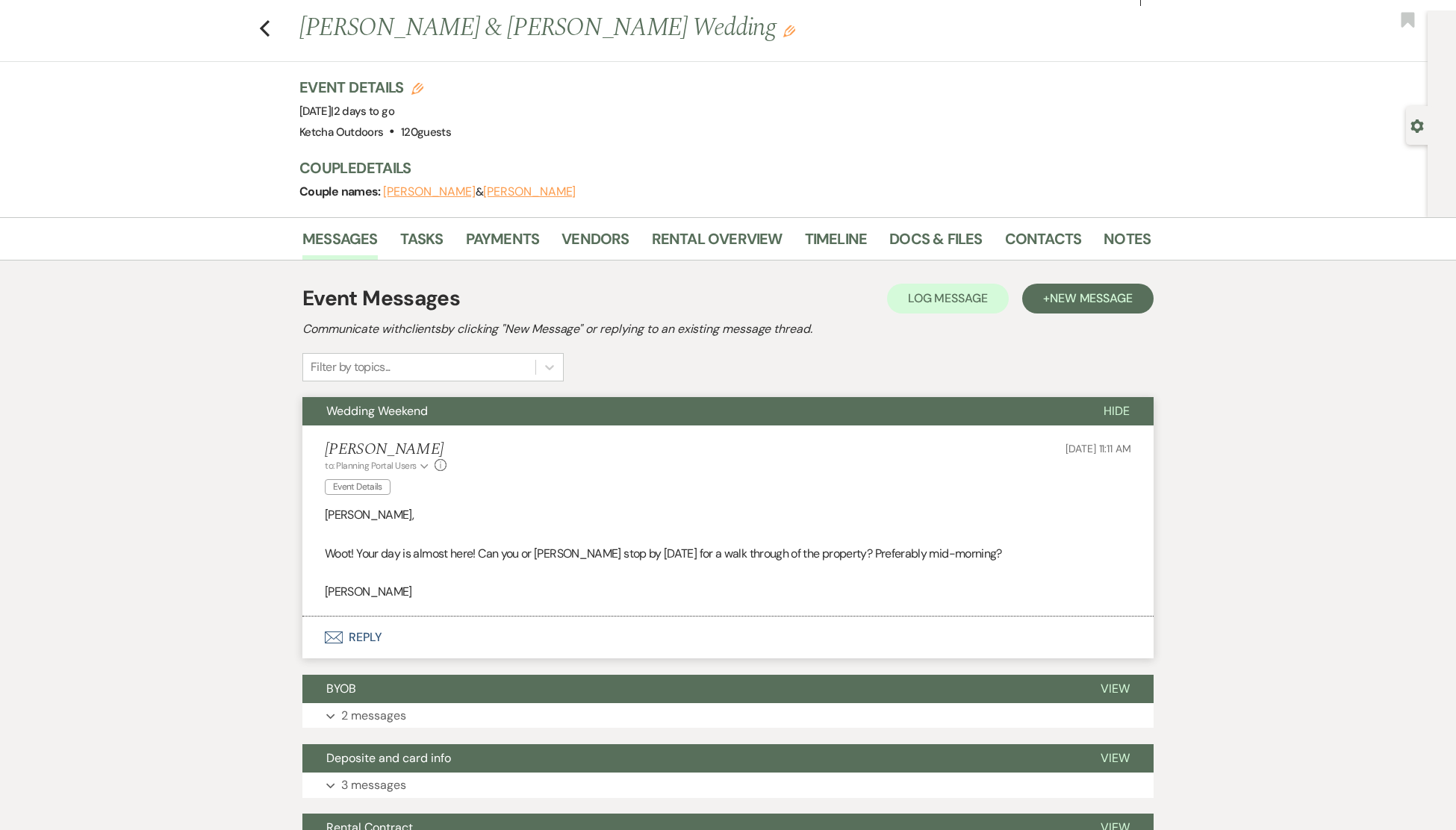
scroll to position [0, 0]
